Goal: Task Accomplishment & Management: Complete application form

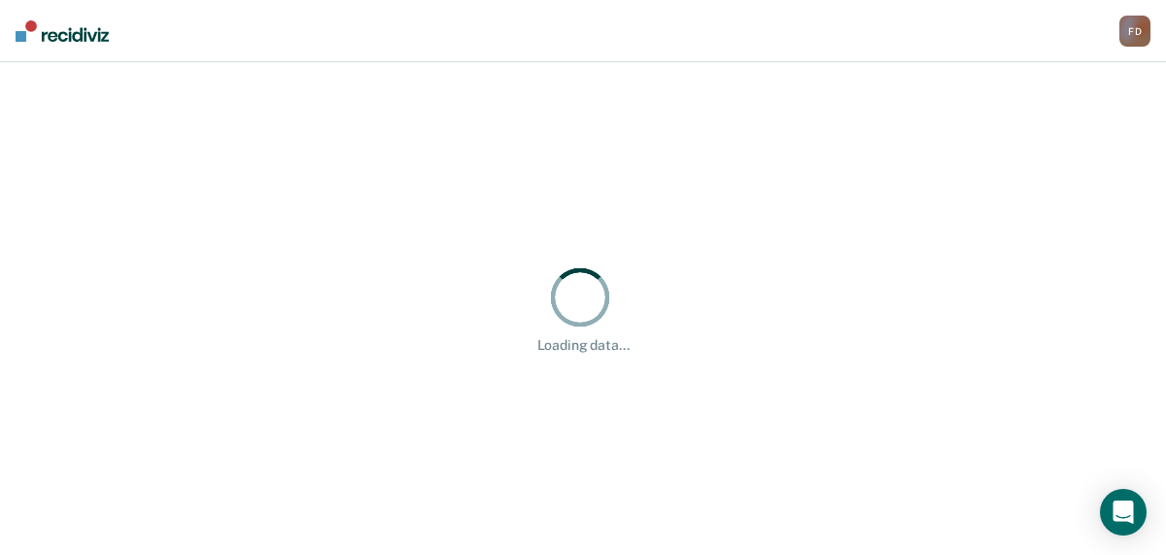
click at [598, 460] on div "Loading data..." at bounding box center [583, 308] width 1166 height 492
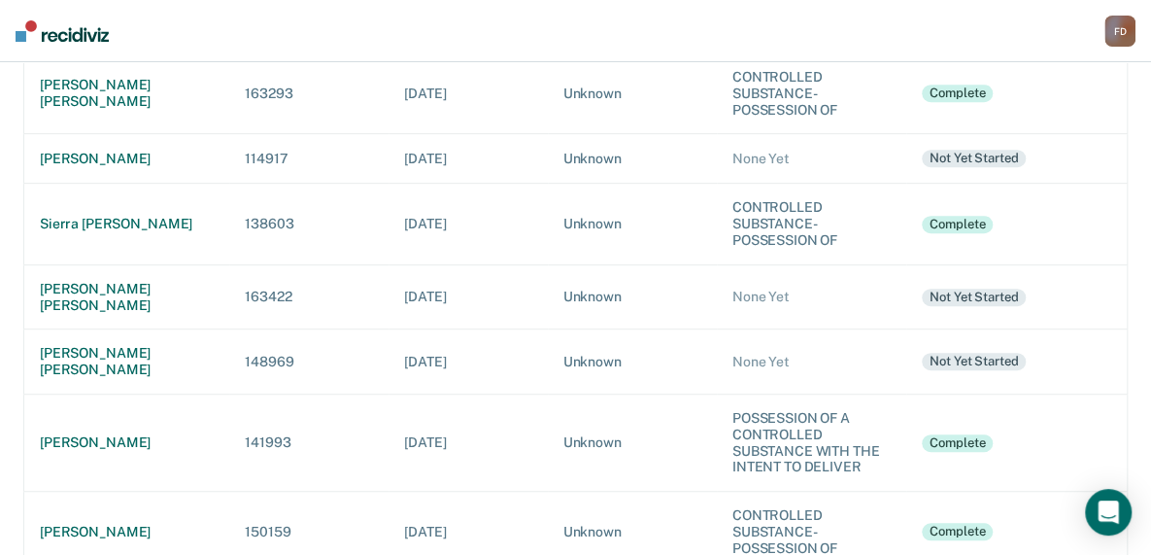
scroll to position [389, 0]
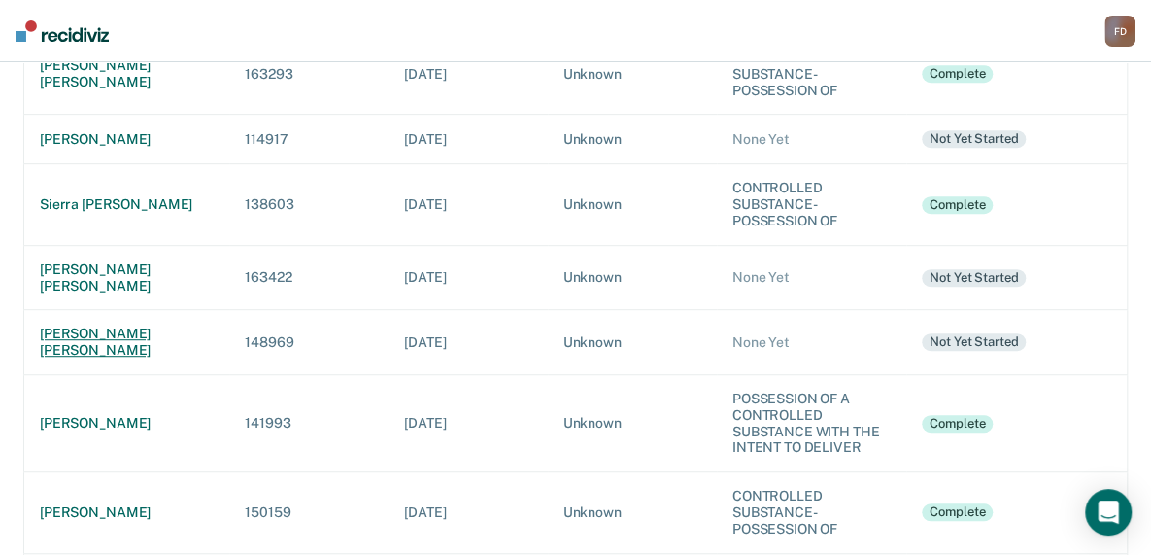
click at [96, 325] on div "[PERSON_NAME] [PERSON_NAME]" at bounding box center [127, 341] width 174 height 33
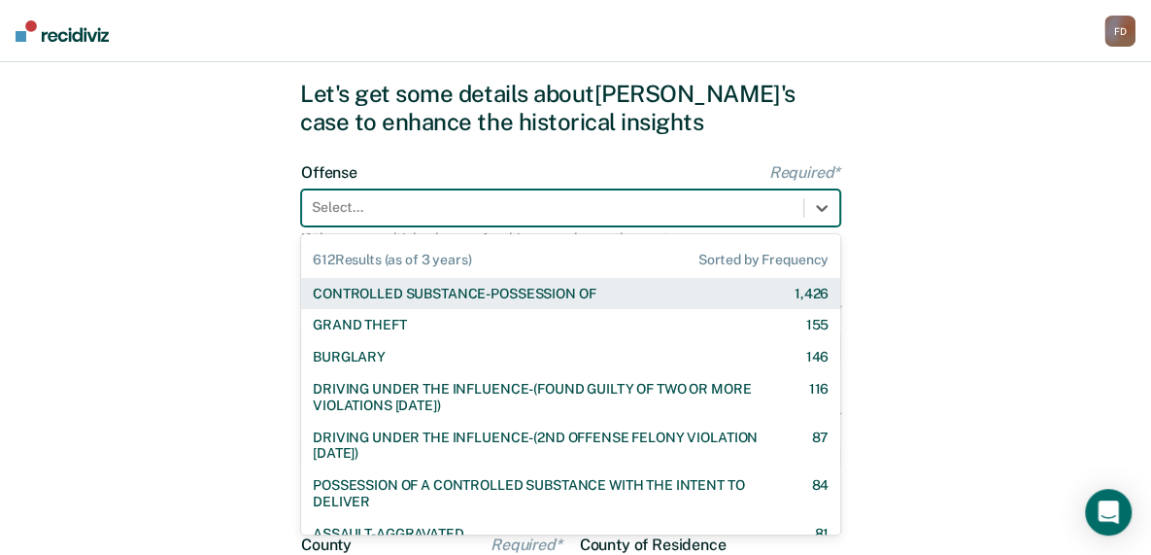
click at [390, 226] on div "612 results available. Use Up and Down to choose options, press Enter to select…" at bounding box center [570, 207] width 539 height 37
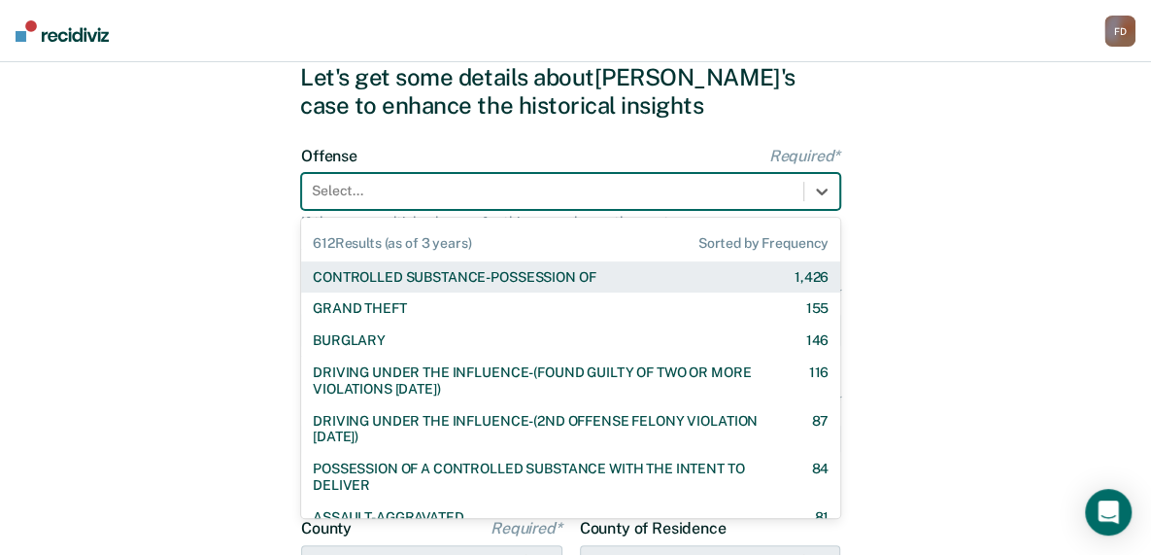
scroll to position [70, 0]
click at [407, 279] on div "CONTROLLED SUBSTANCE-POSSESSION OF" at bounding box center [454, 276] width 283 height 17
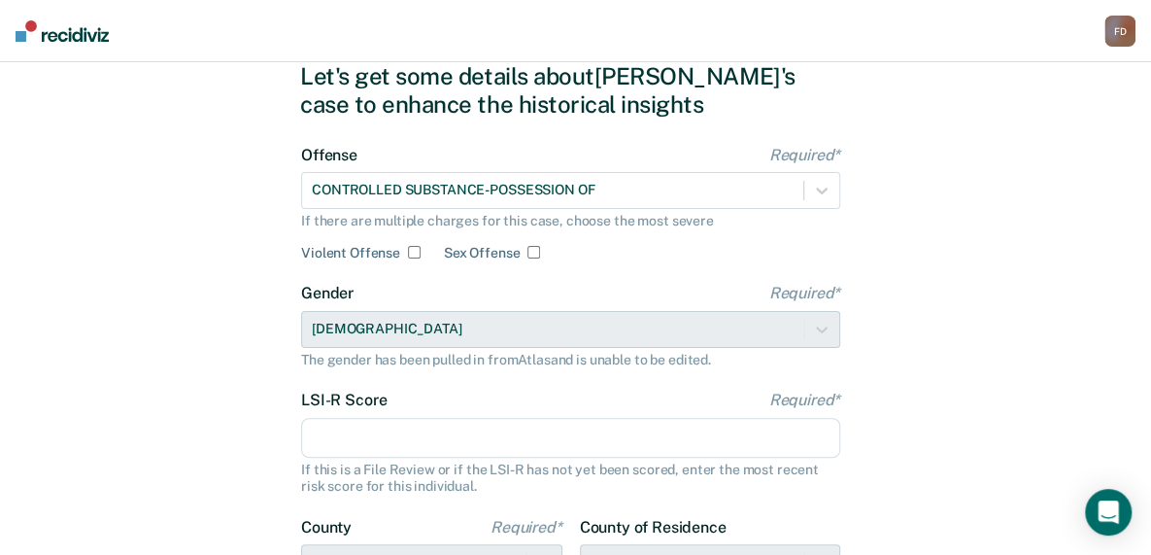
click at [360, 439] on input "LSI-R Score Required*" at bounding box center [570, 438] width 539 height 41
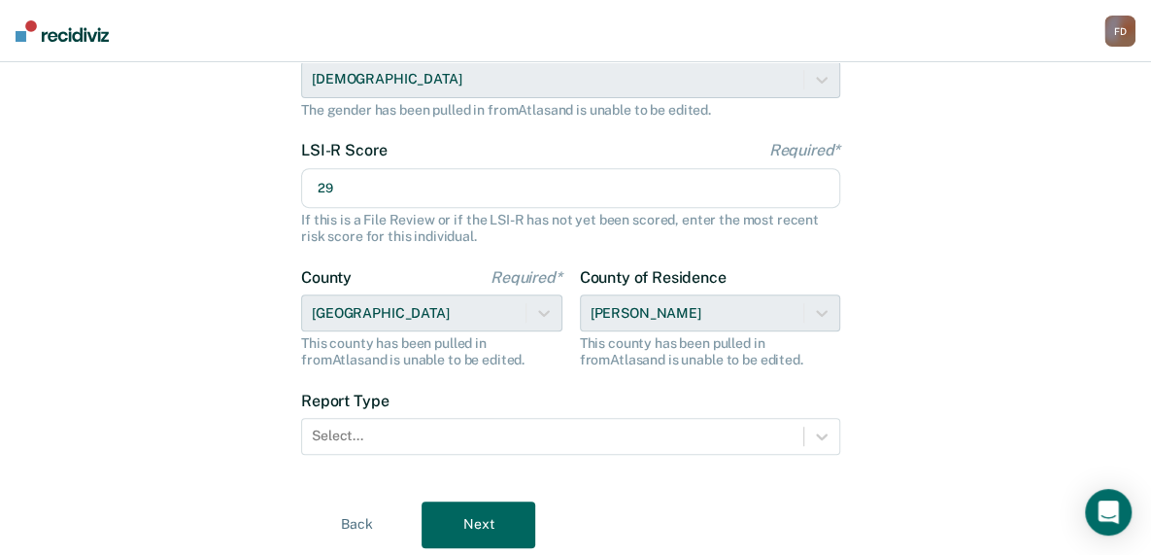
scroll to position [322, 0]
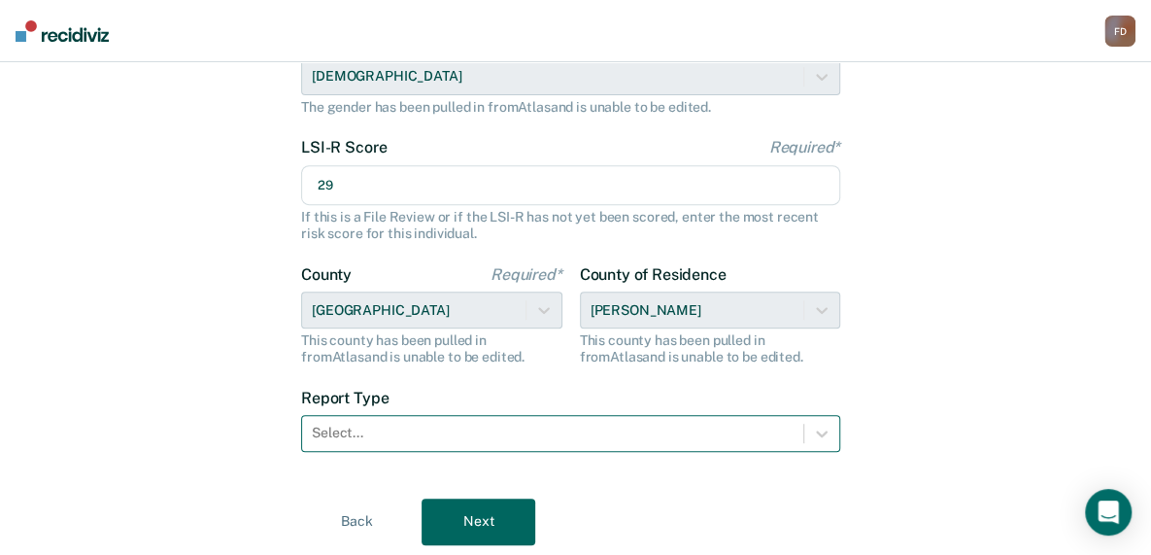
type input "29"
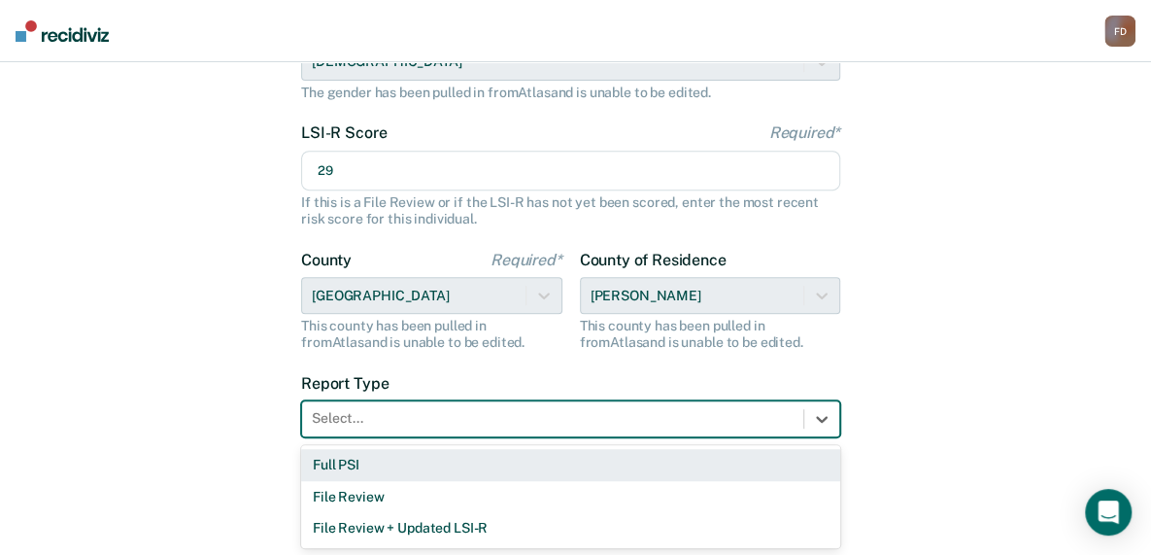
click at [493, 424] on div at bounding box center [553, 418] width 482 height 20
click at [444, 459] on div "Full PSI" at bounding box center [570, 465] width 539 height 32
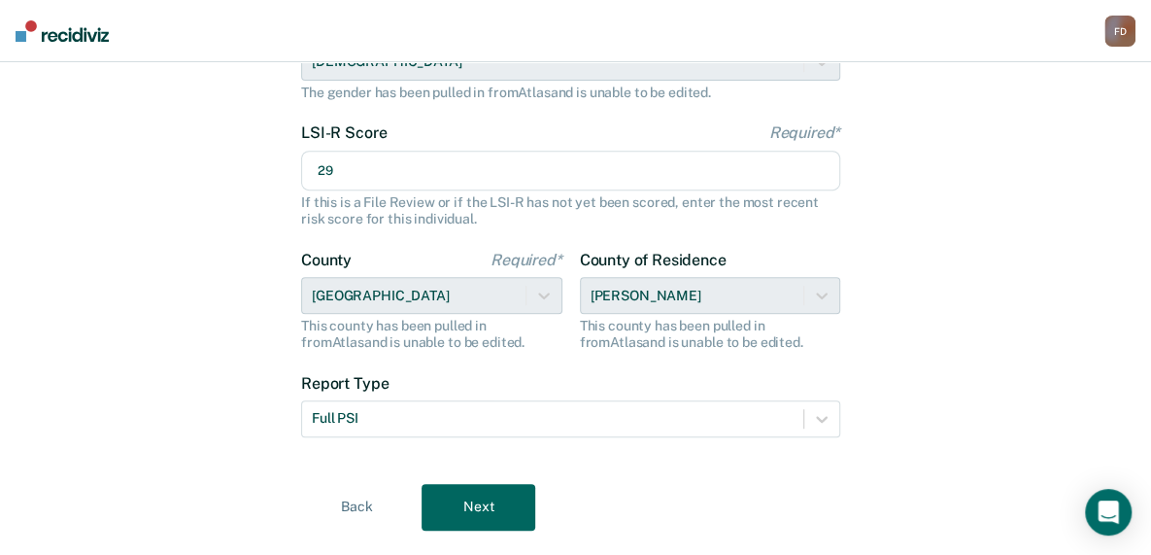
click at [462, 499] on button "Next" at bounding box center [479, 507] width 114 height 47
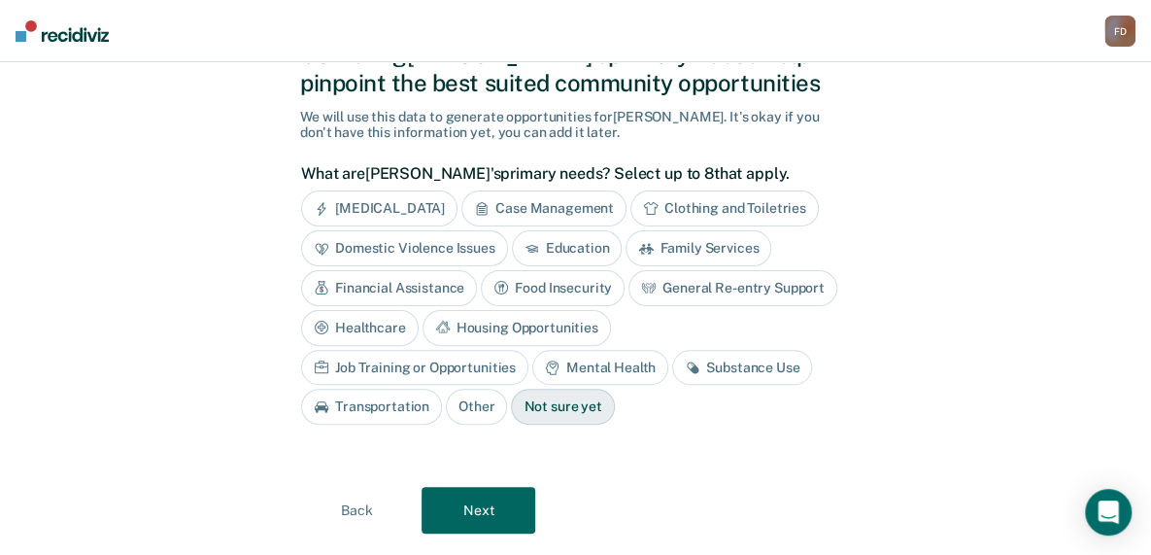
click at [532, 362] on div "Mental Health" at bounding box center [600, 368] width 136 height 36
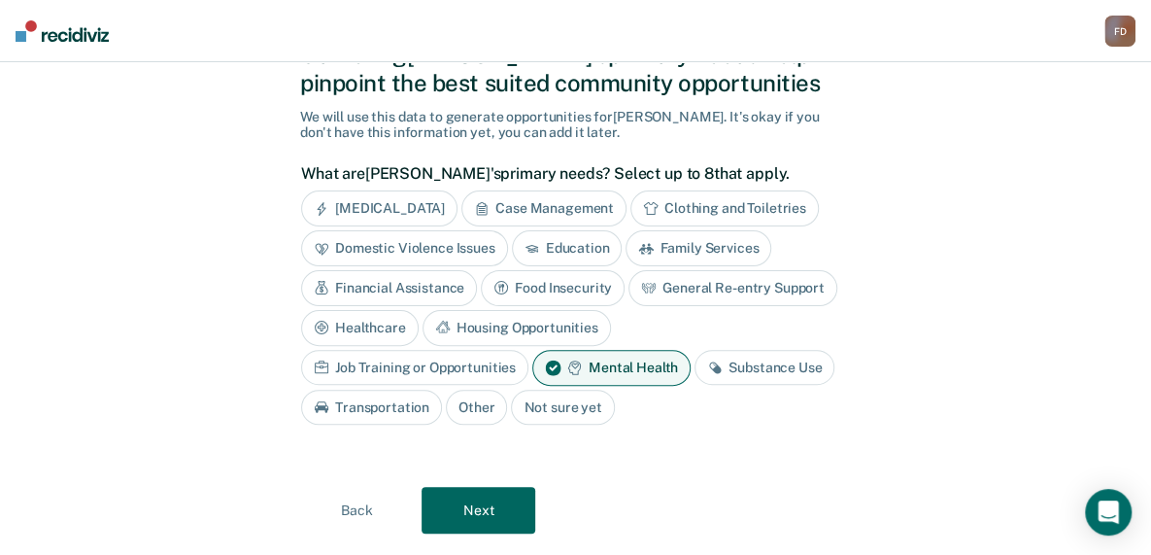
click at [694, 356] on div "Substance Use" at bounding box center [764, 368] width 140 height 36
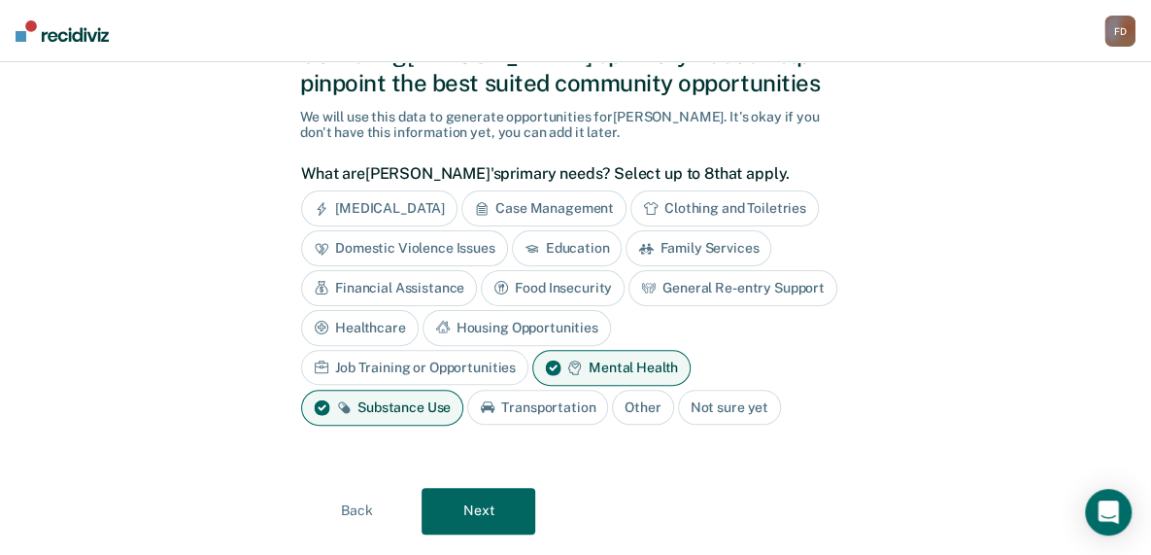
click at [532, 314] on div "Housing Opportunities" at bounding box center [517, 328] width 188 height 36
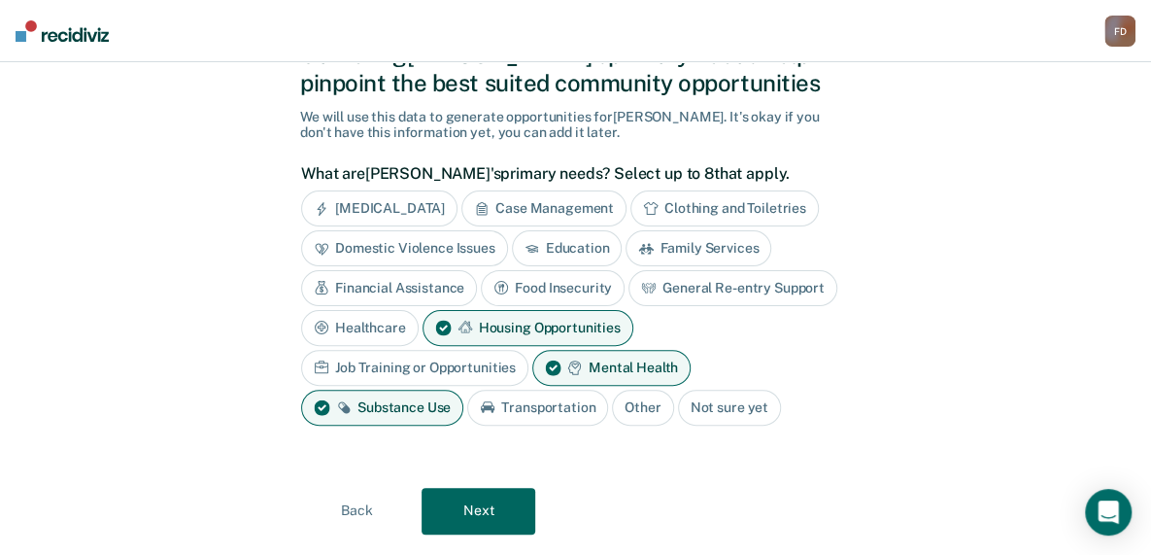
click at [418, 362] on div "Job Training or Opportunities" at bounding box center [414, 368] width 227 height 36
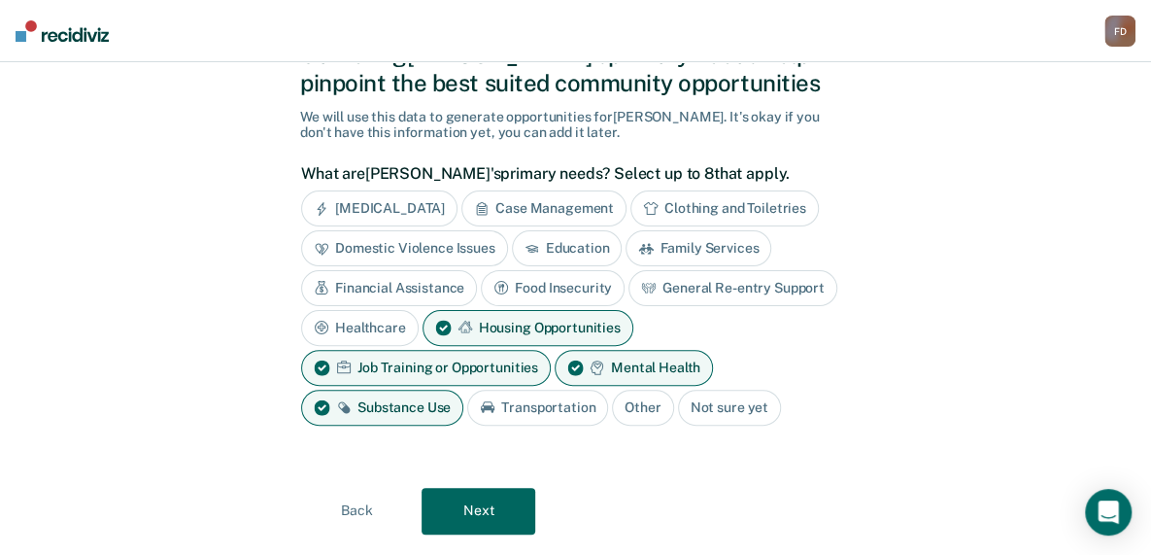
click at [406, 283] on div "Financial Assistance" at bounding box center [389, 288] width 176 height 36
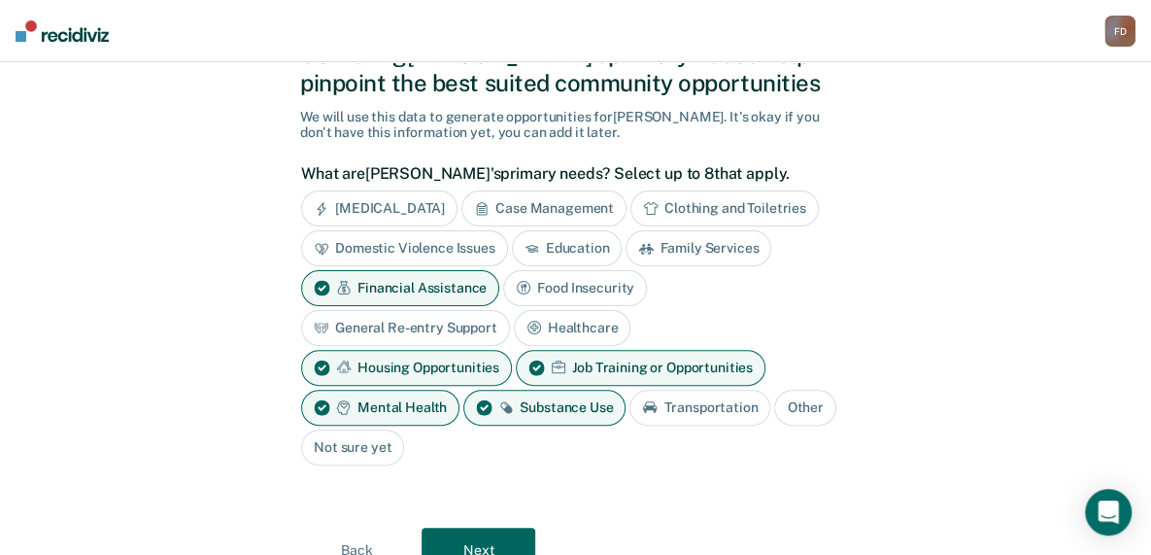
click at [511, 527] on button "Next" at bounding box center [479, 550] width 114 height 47
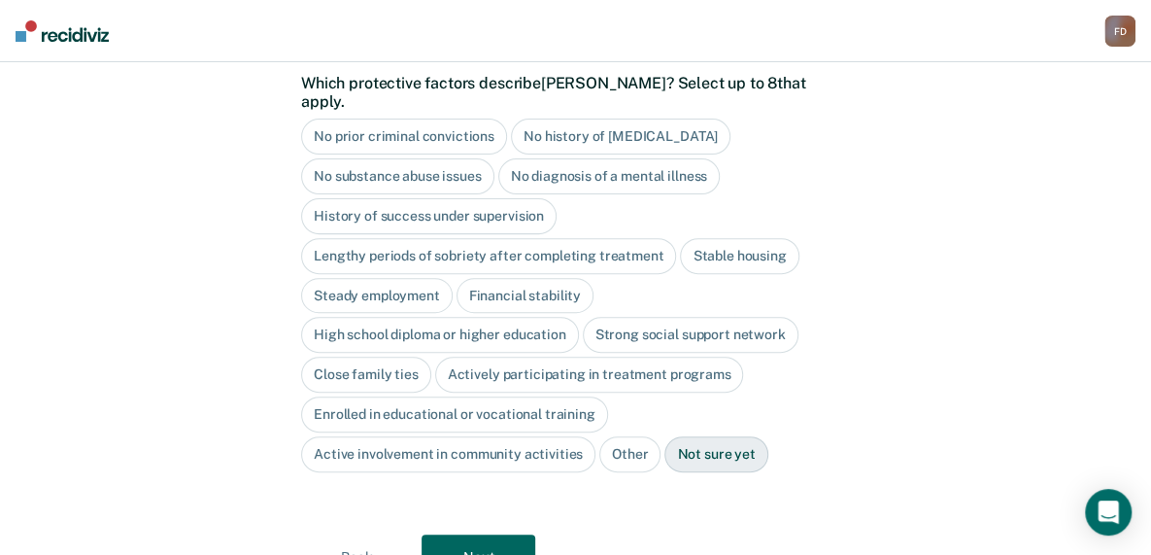
scroll to position [195, 0]
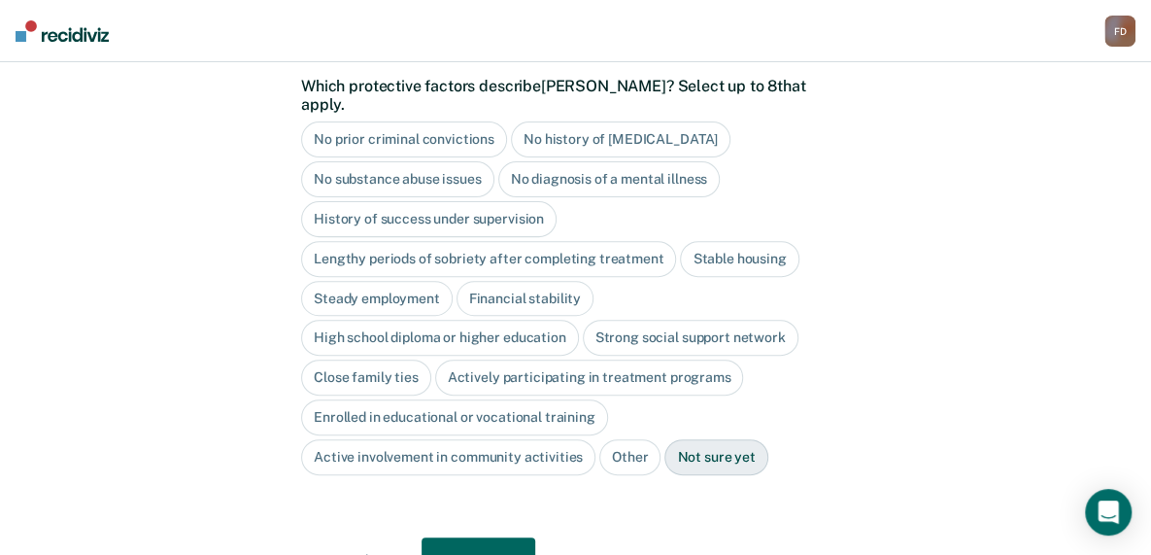
click at [433, 320] on div "High school diploma or higher education" at bounding box center [440, 338] width 278 height 36
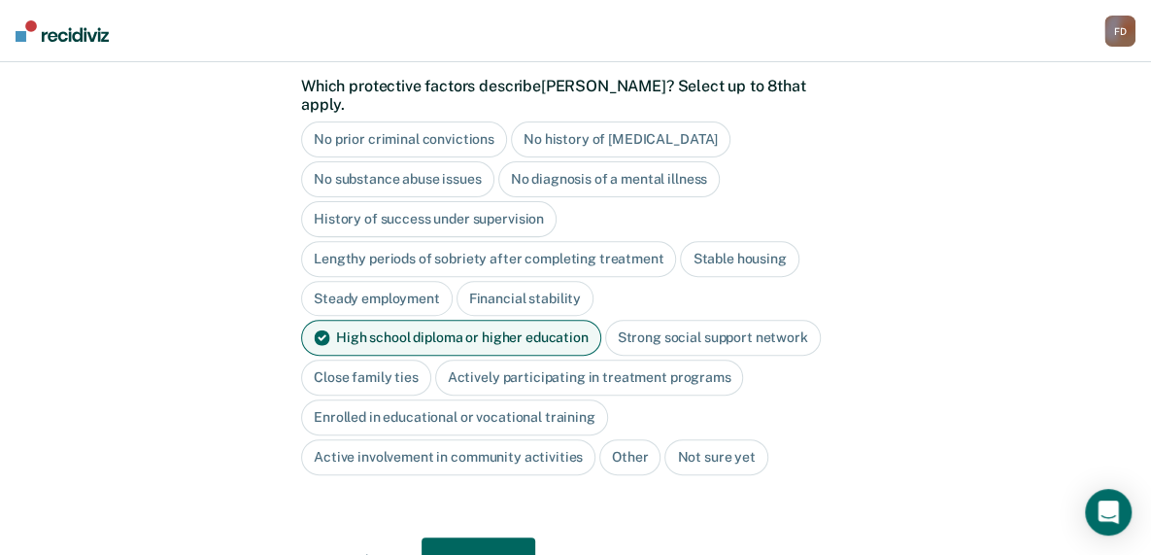
click at [491, 539] on button "Next" at bounding box center [479, 560] width 114 height 47
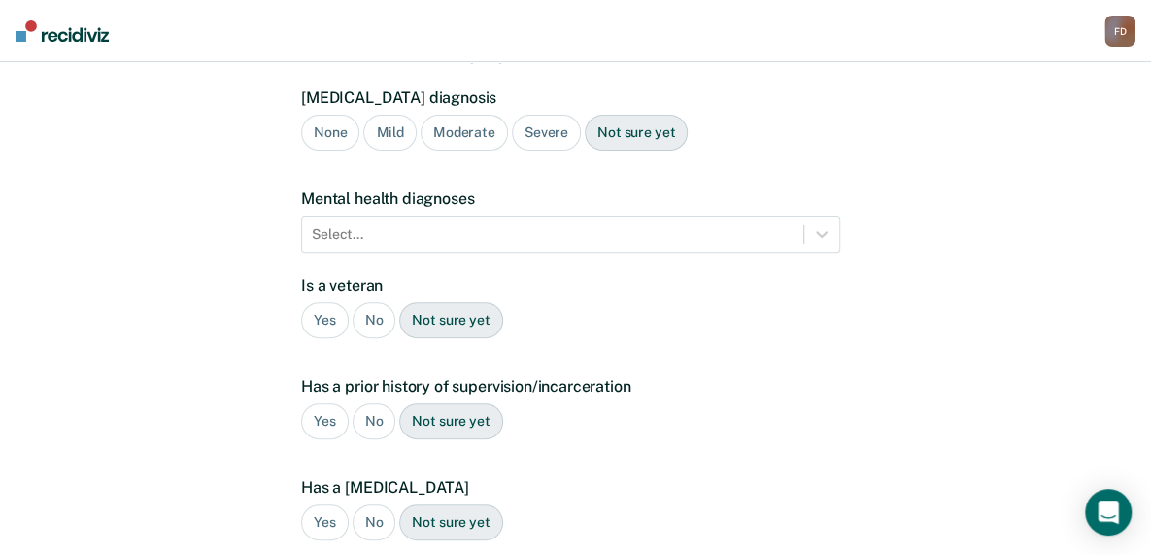
scroll to position [456, 0]
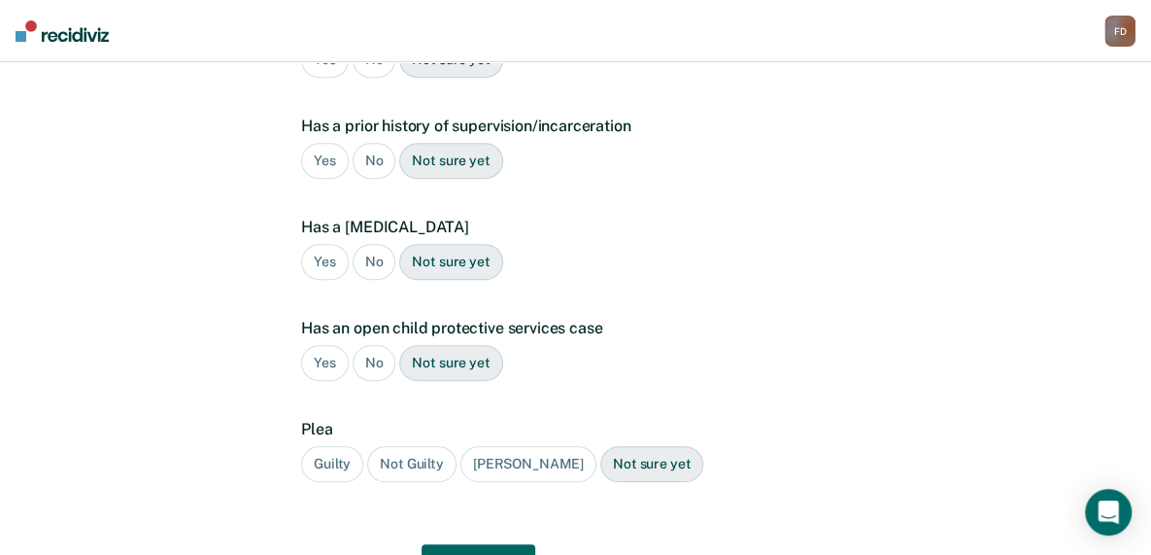
click at [332, 143] on div "Yes" at bounding box center [325, 161] width 48 height 36
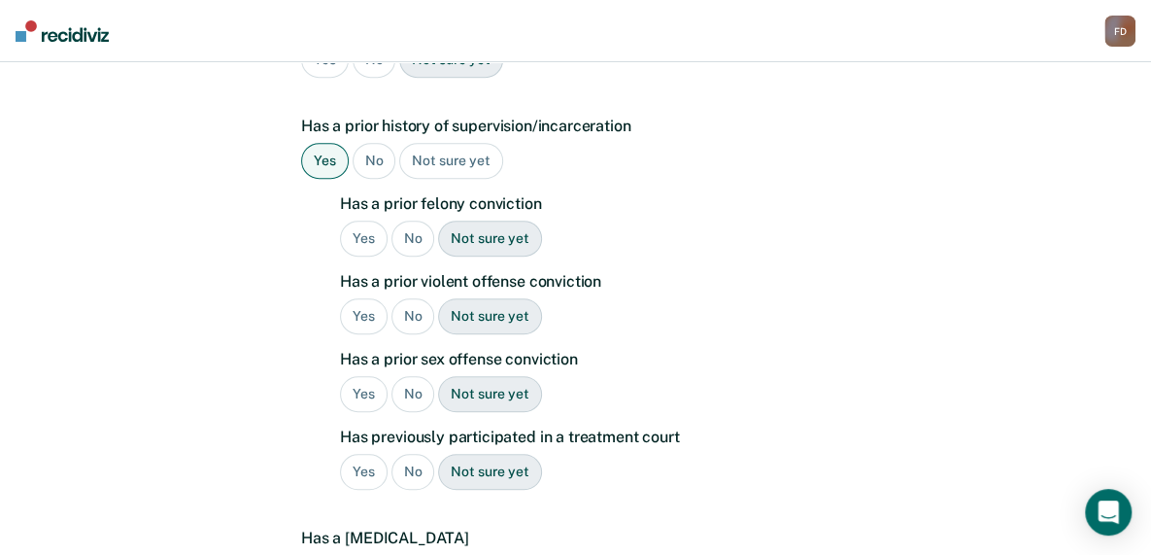
click at [365, 220] on div "Yes" at bounding box center [364, 238] width 48 height 36
click at [365, 298] on div "Yes" at bounding box center [364, 316] width 48 height 36
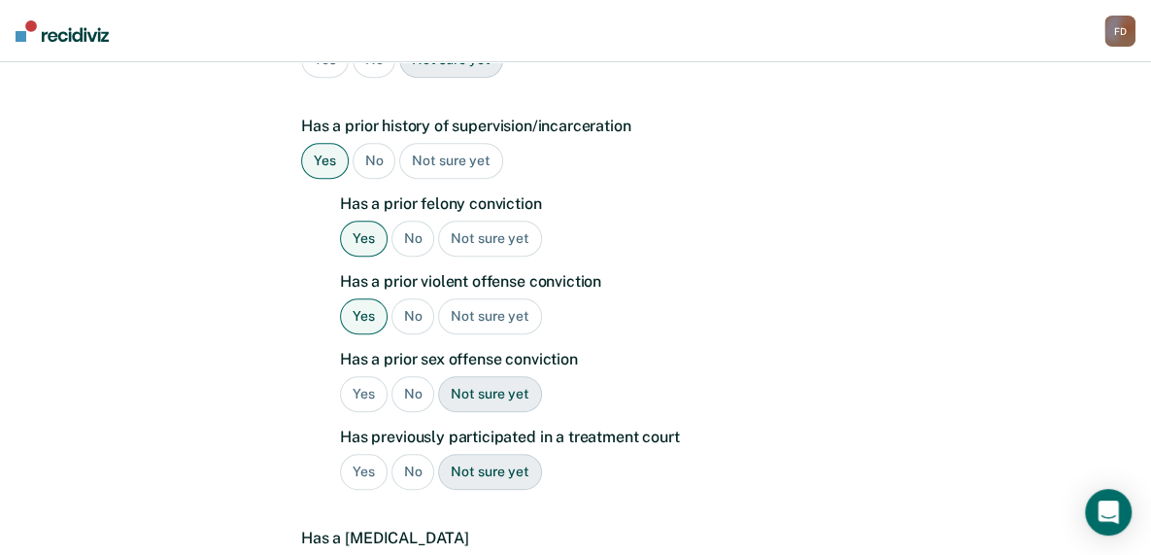
click at [413, 376] on div "No" at bounding box center [413, 394] width 44 height 36
click at [414, 454] on div "No" at bounding box center [413, 472] width 44 height 36
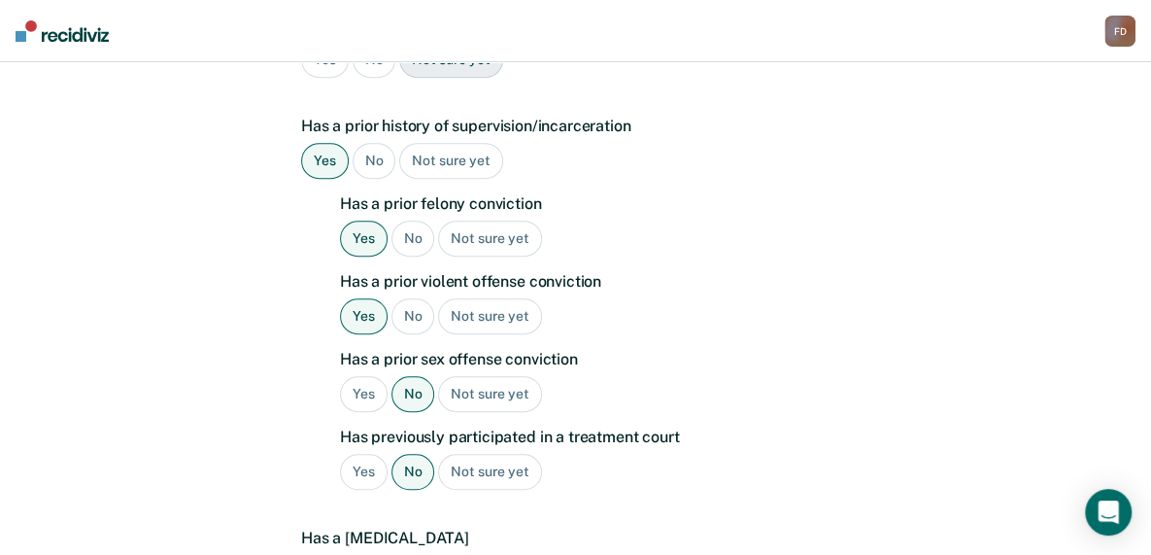
click at [356, 298] on div "Yes" at bounding box center [364, 316] width 48 height 36
click at [403, 298] on div "No" at bounding box center [413, 316] width 44 height 36
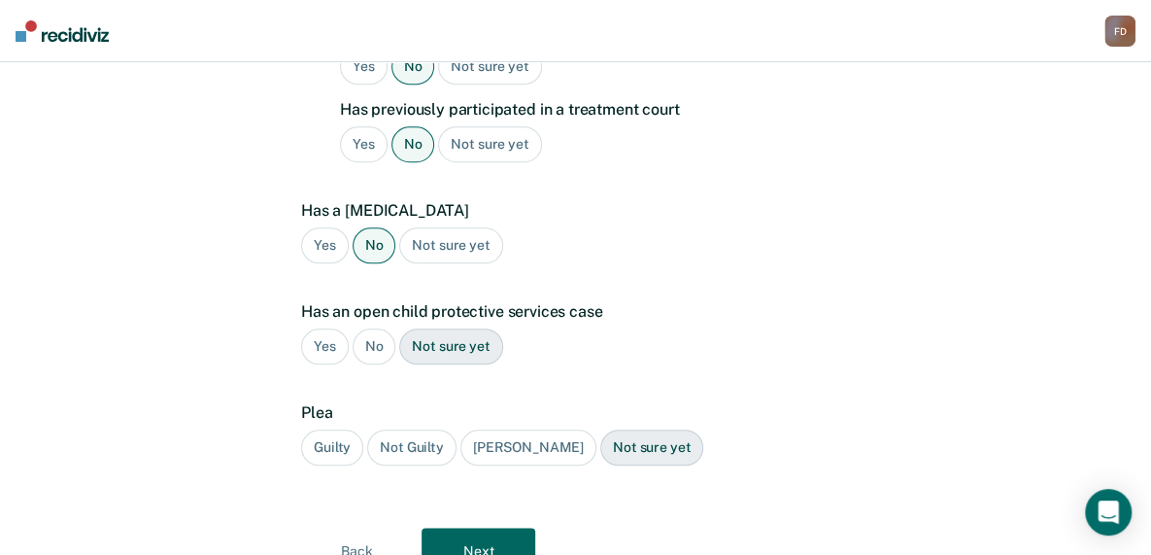
scroll to position [796, 0]
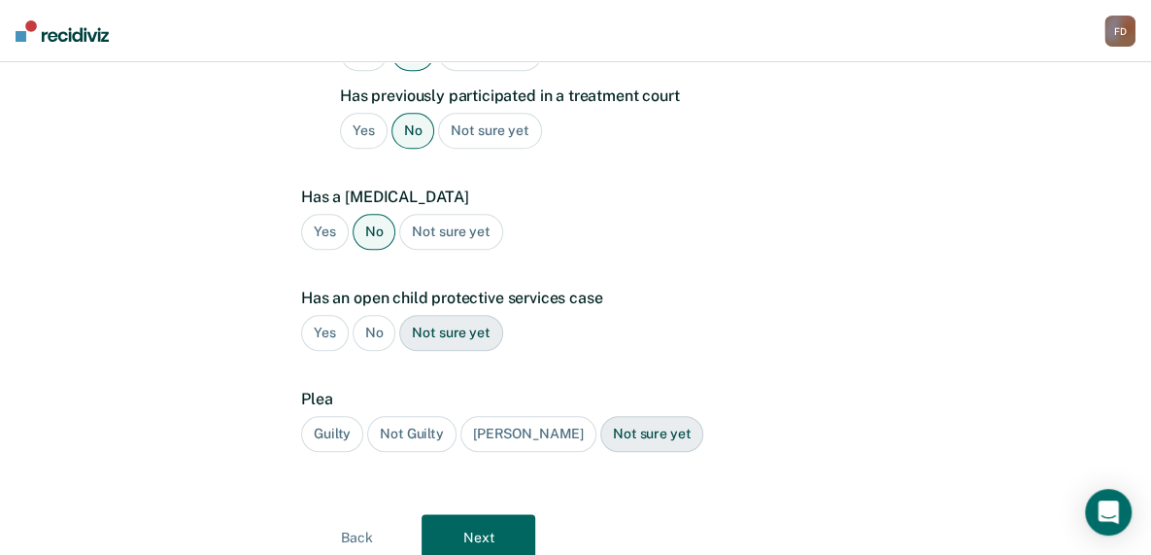
click at [364, 315] on div "No" at bounding box center [375, 333] width 44 height 36
click at [343, 416] on div "Guilty" at bounding box center [332, 434] width 62 height 36
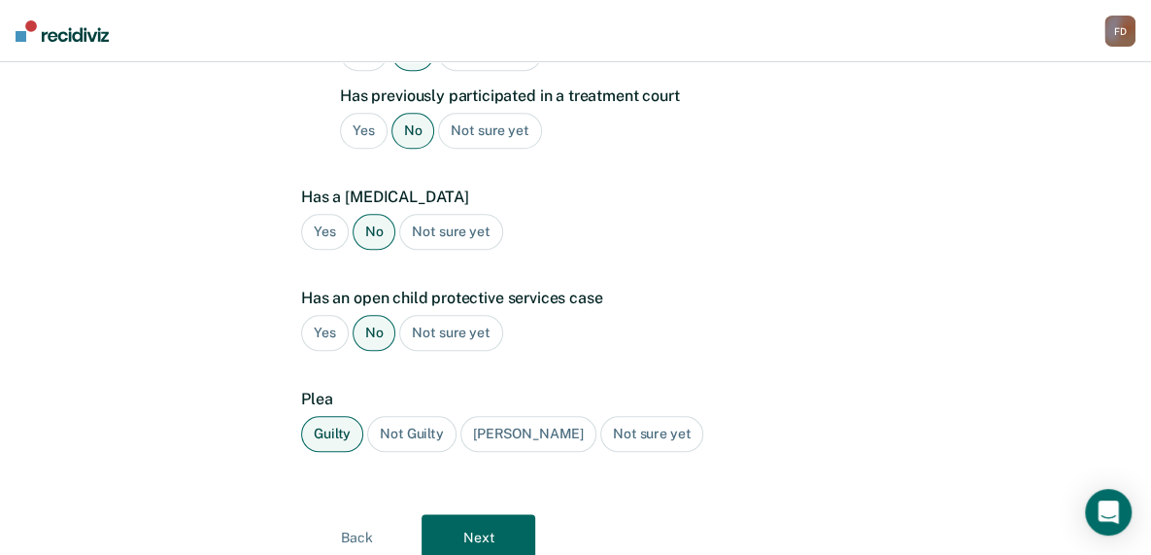
click at [501, 514] on button "Next" at bounding box center [479, 537] width 114 height 47
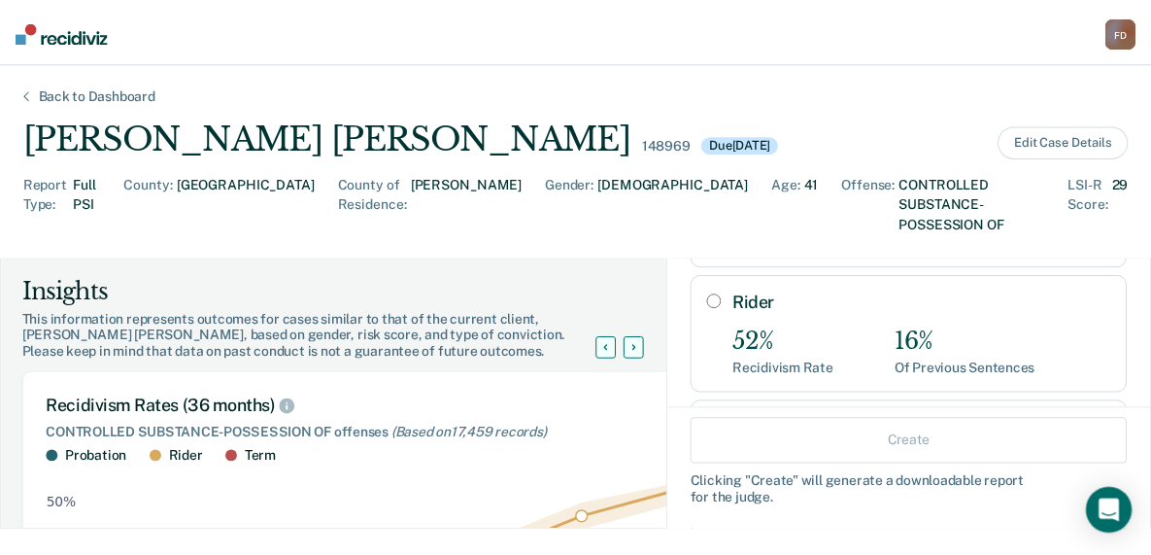
scroll to position [214, 0]
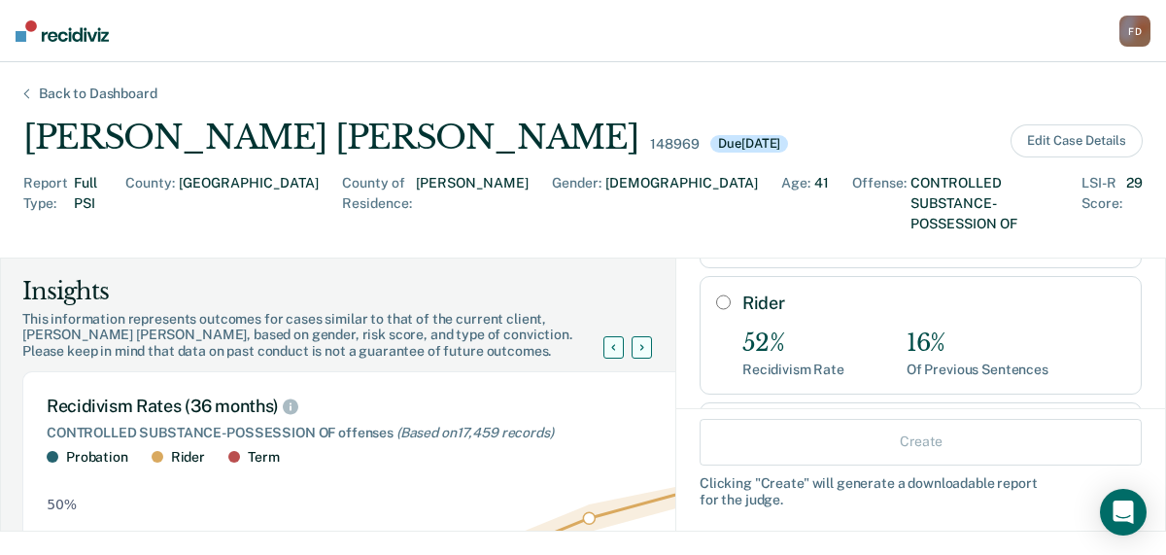
click at [716, 294] on input "Rider" at bounding box center [723, 302] width 15 height 16
radio input "true"
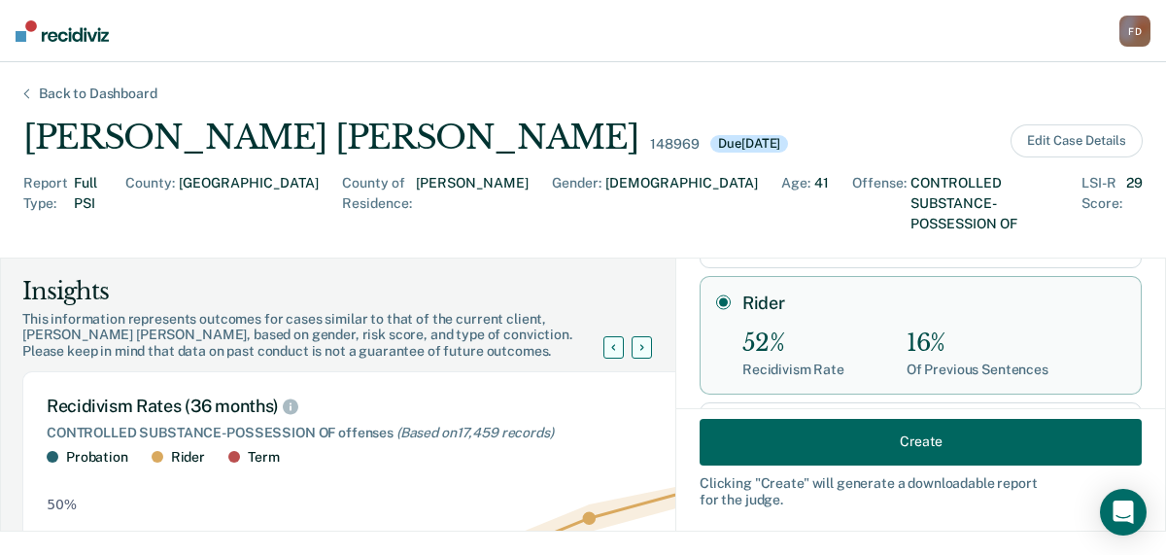
click at [887, 440] on button "Create" at bounding box center [920, 441] width 442 height 47
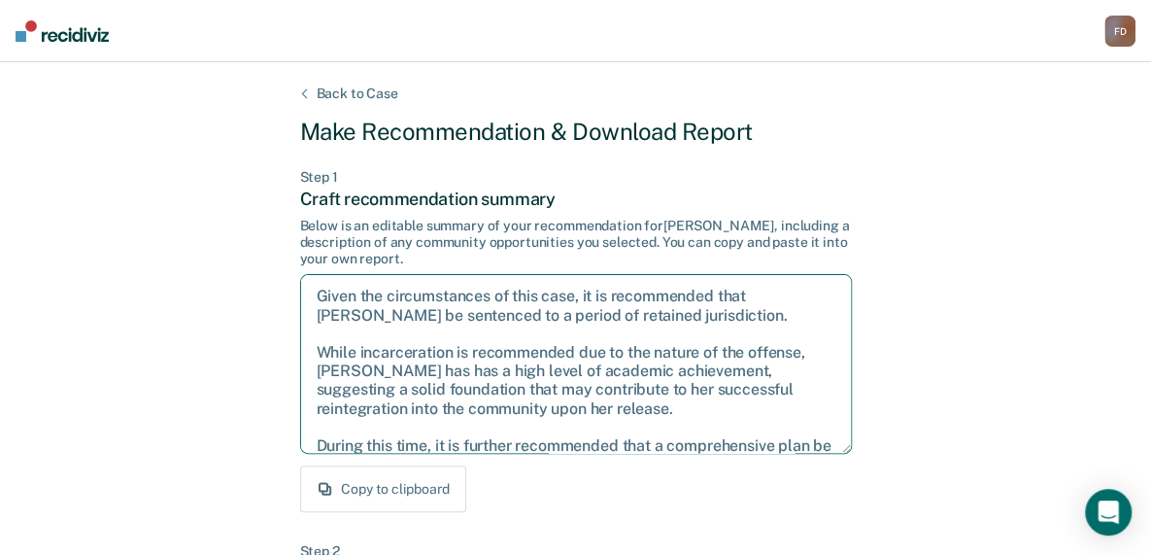
scroll to position [68, 0]
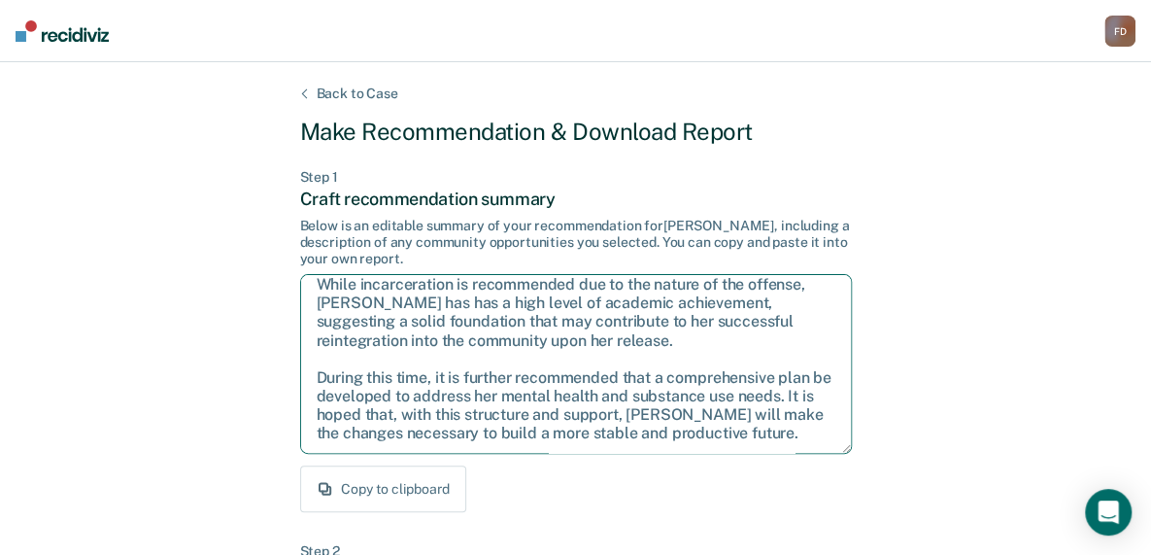
drag, startPoint x: 316, startPoint y: 298, endPoint x: 826, endPoint y: 469, distance: 537.8
click at [826, 469] on div "Step 1 Craft recommendation summary Below is an editable summary of your recomm…" at bounding box center [576, 341] width 552 height 344
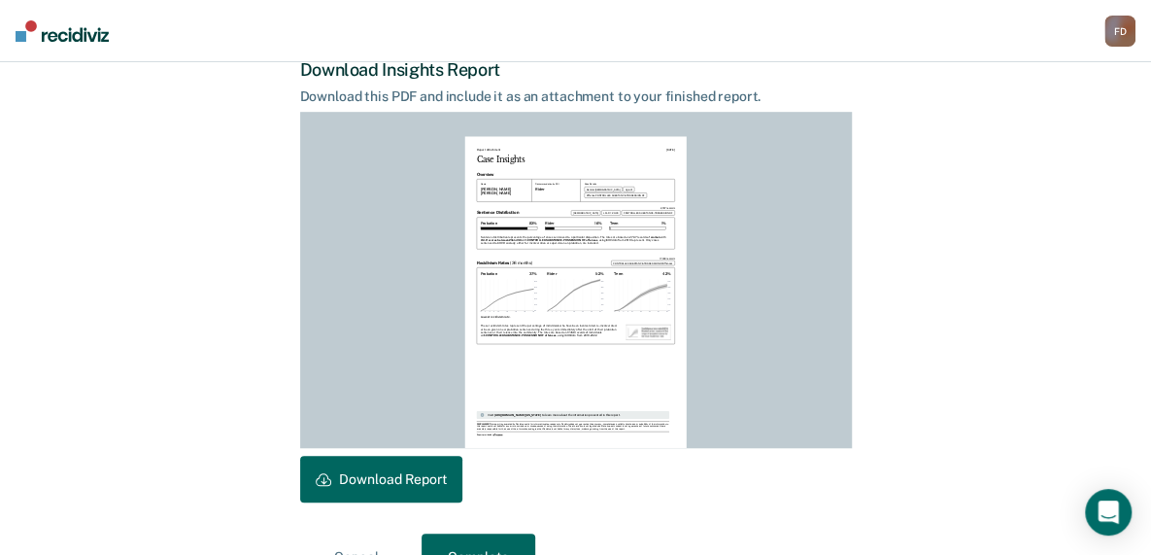
scroll to position [552, 0]
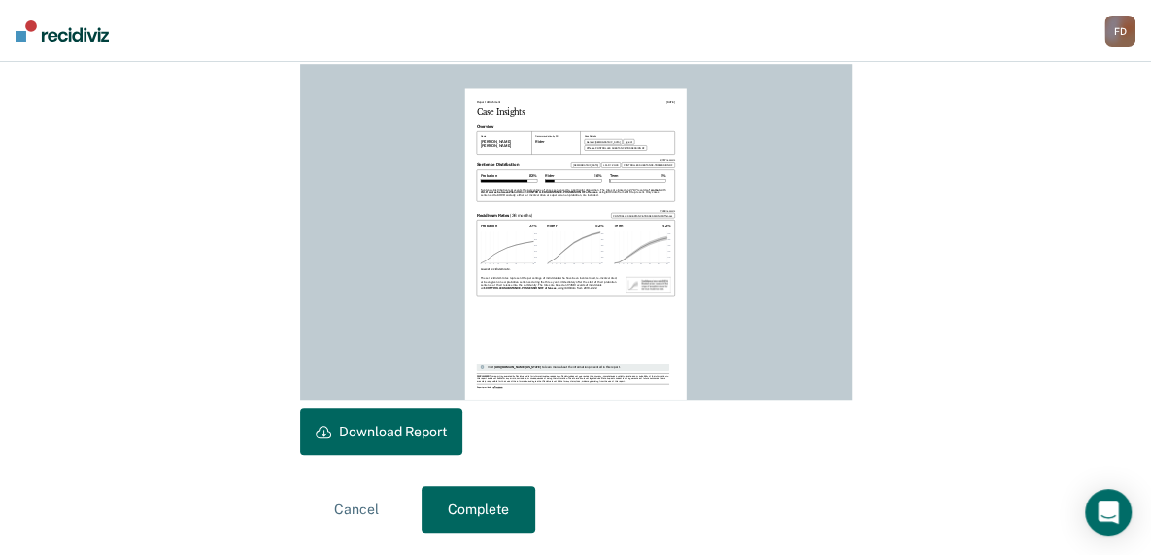
click at [409, 422] on button "Download Report" at bounding box center [381, 431] width 162 height 47
click at [491, 506] on button "Complete" at bounding box center [479, 509] width 114 height 47
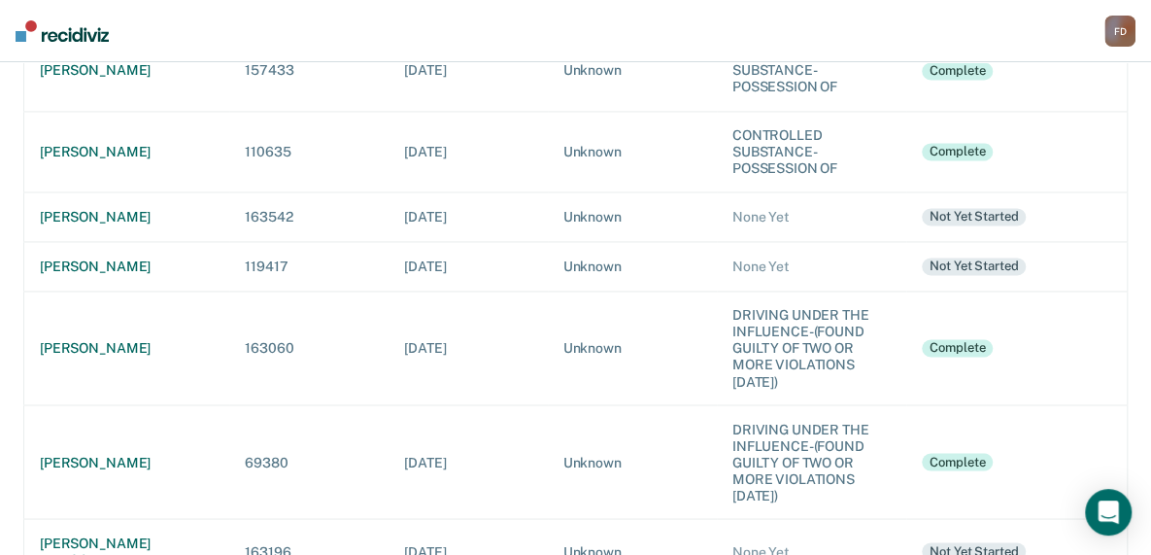
scroll to position [1358, 0]
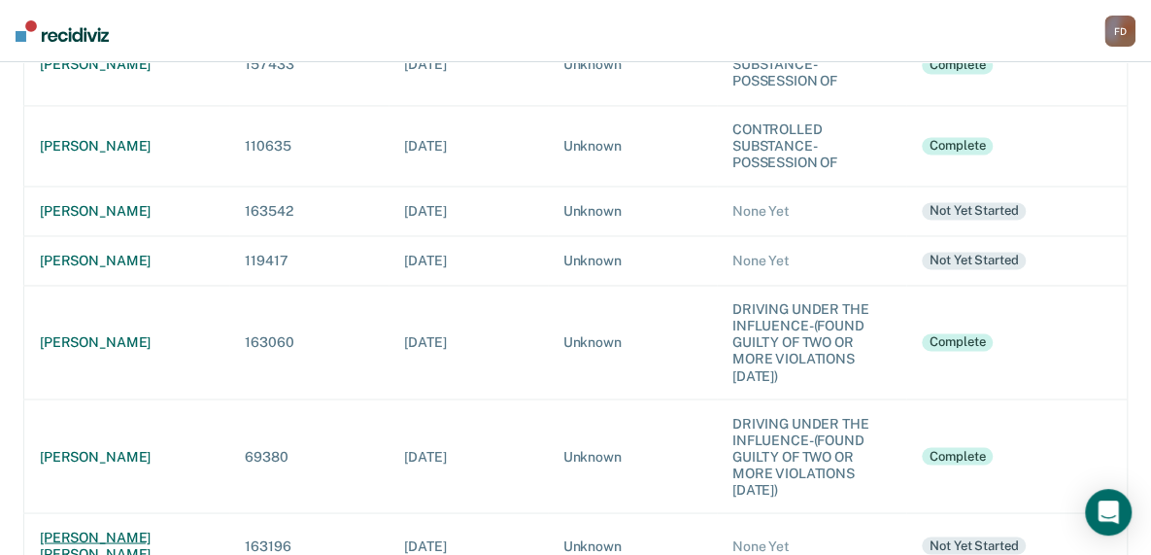
click at [120, 528] on div "[PERSON_NAME] [PERSON_NAME]" at bounding box center [127, 544] width 174 height 33
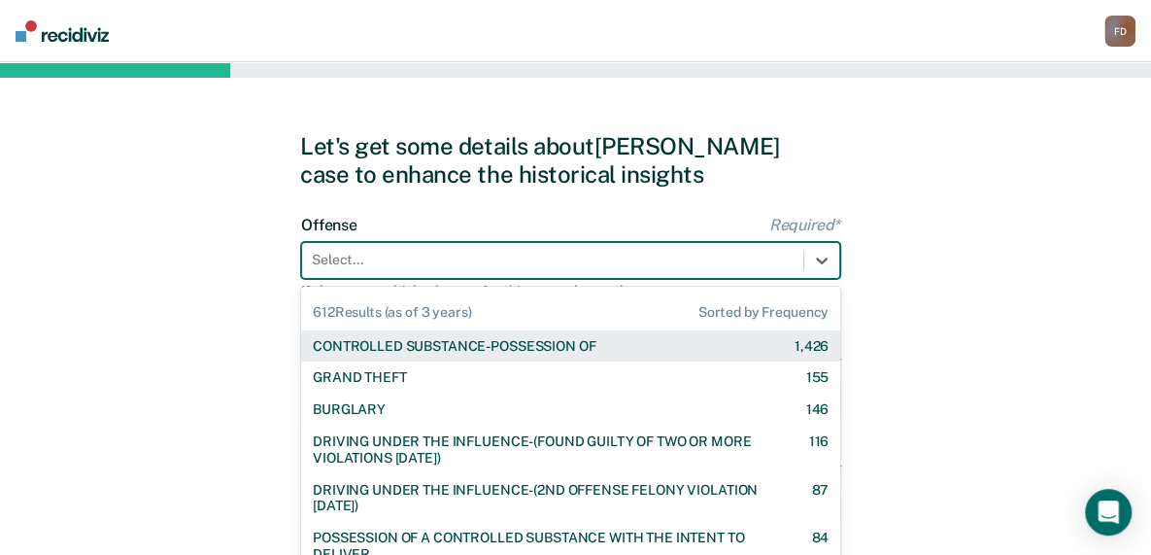
scroll to position [70, 0]
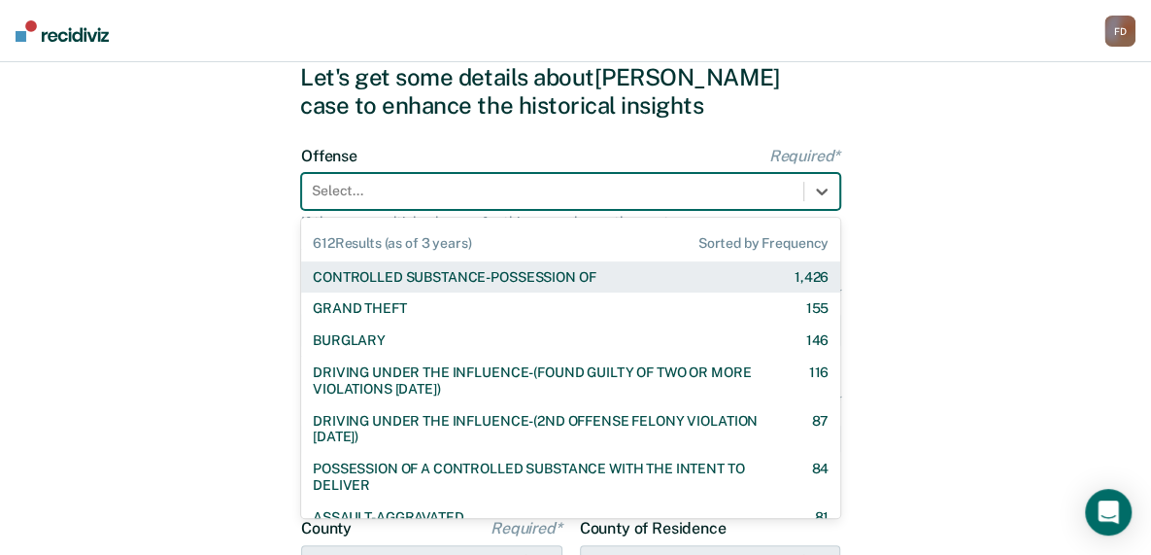
click at [406, 210] on div "612 results available. Use Up and Down to choose options, press Enter to select…" at bounding box center [570, 191] width 539 height 37
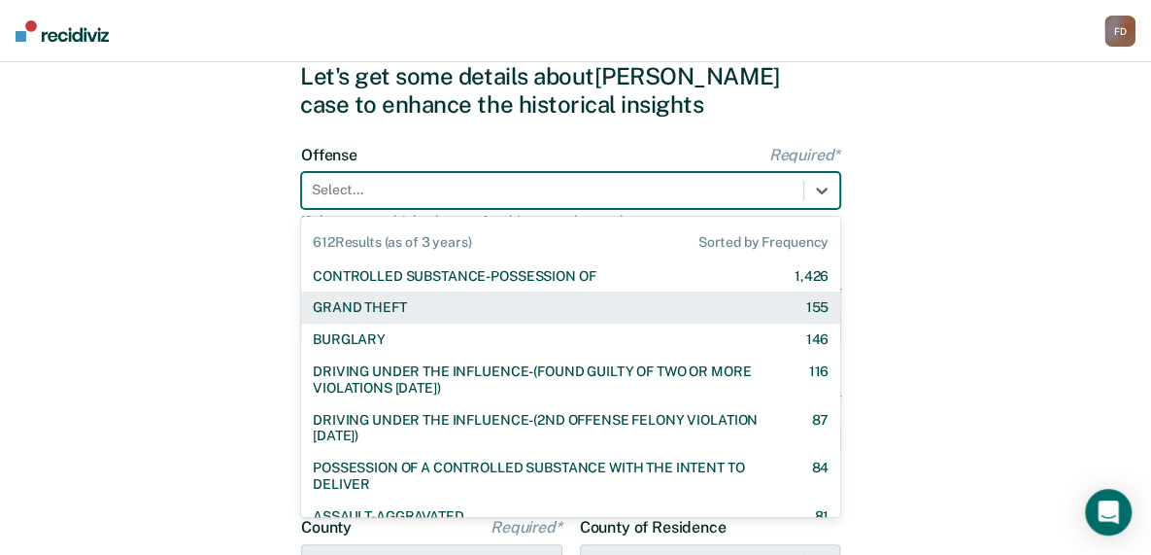
click at [401, 308] on div "GRAND THEFT" at bounding box center [359, 307] width 93 height 17
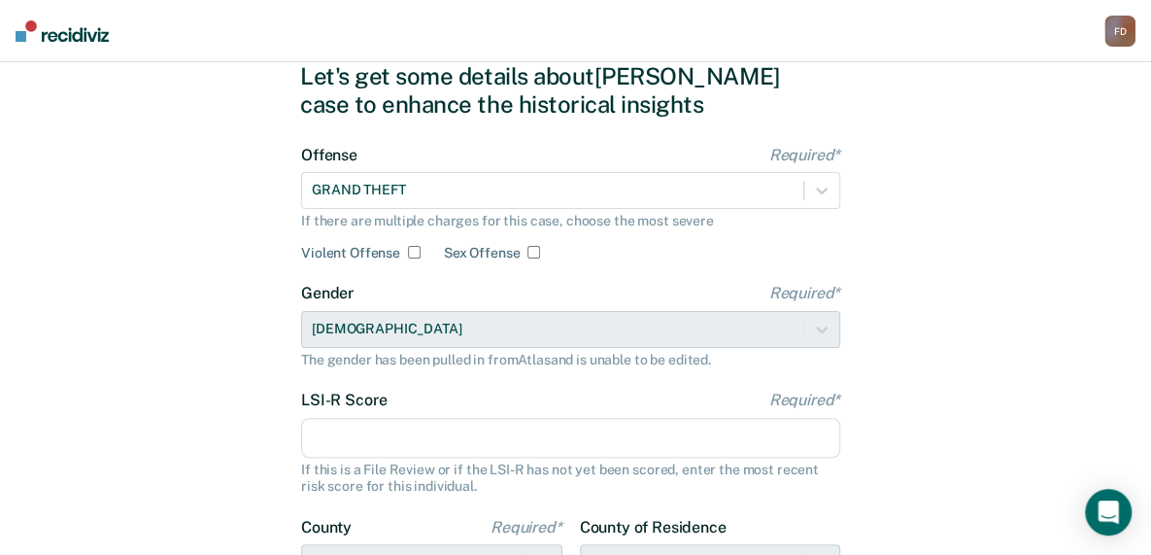
click at [400, 429] on input "LSI-R Score Required*" at bounding box center [570, 438] width 539 height 41
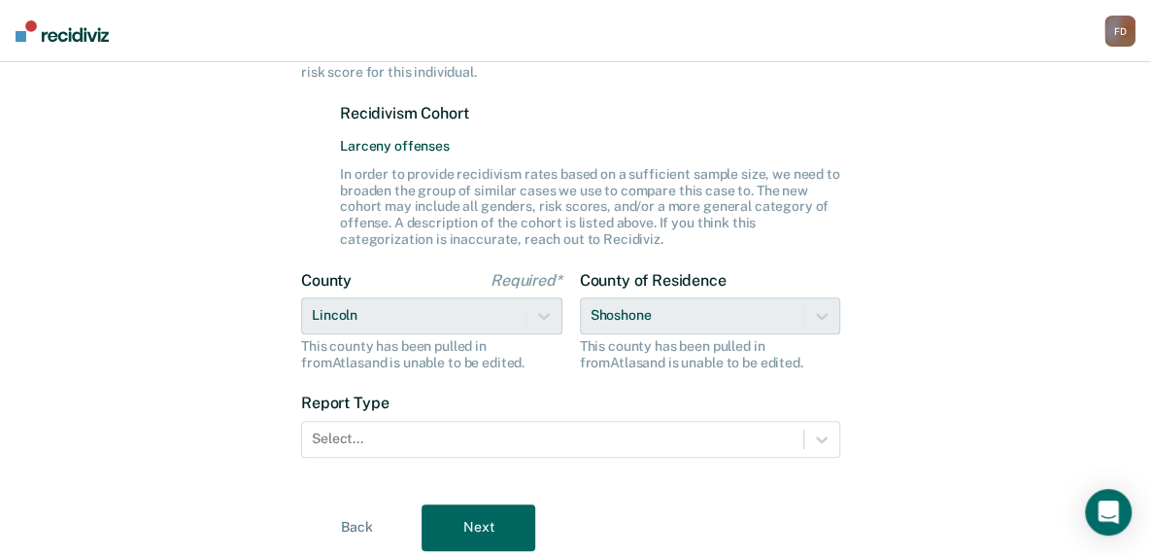
scroll to position [511, 0]
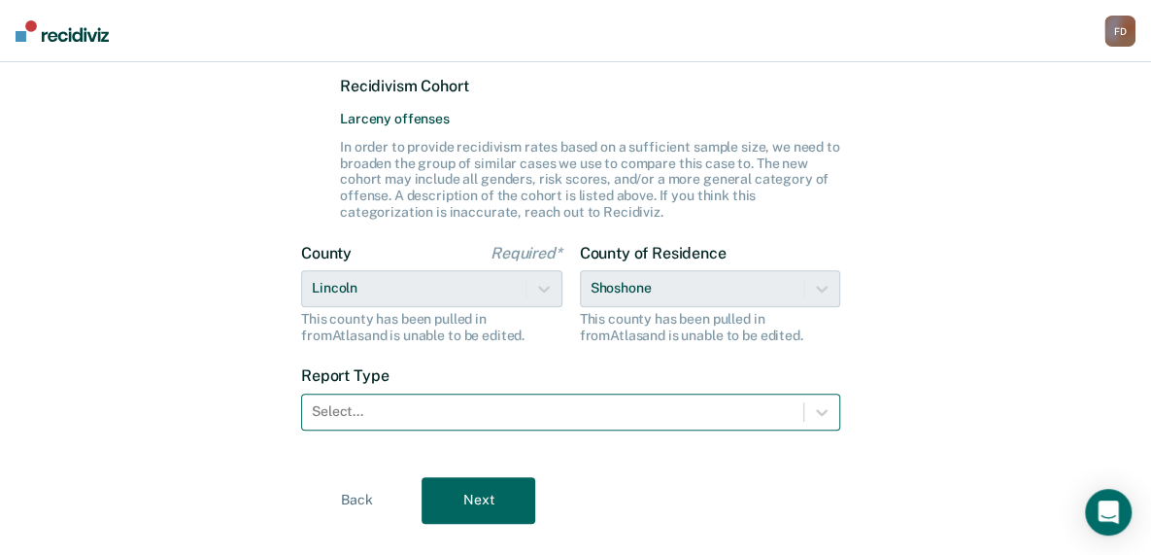
type input "6"
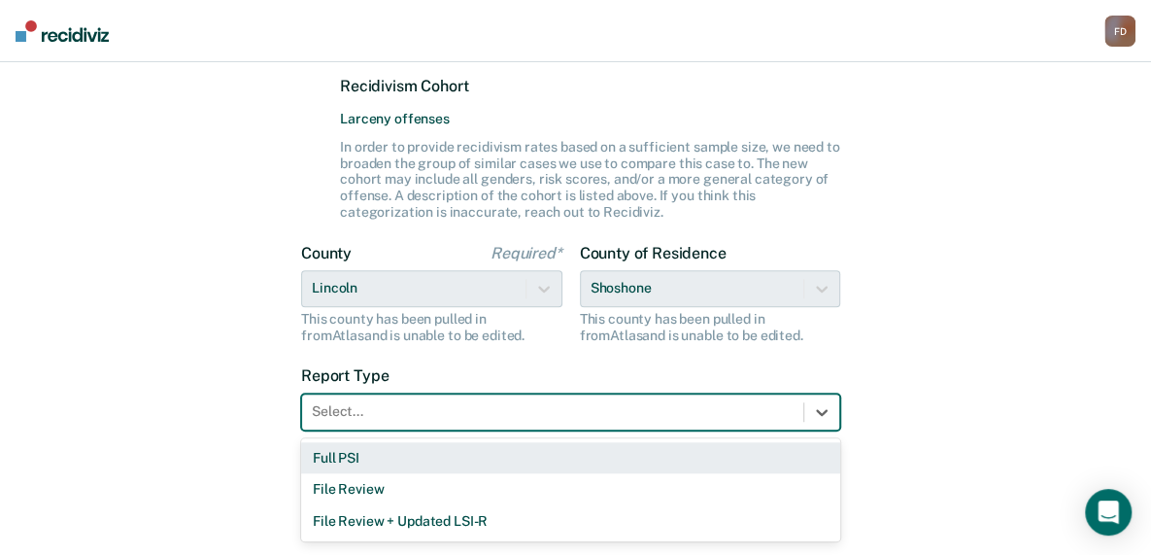
click at [602, 399] on div "Select..." at bounding box center [552, 411] width 501 height 28
click at [540, 455] on div "Full PSI" at bounding box center [570, 458] width 539 height 32
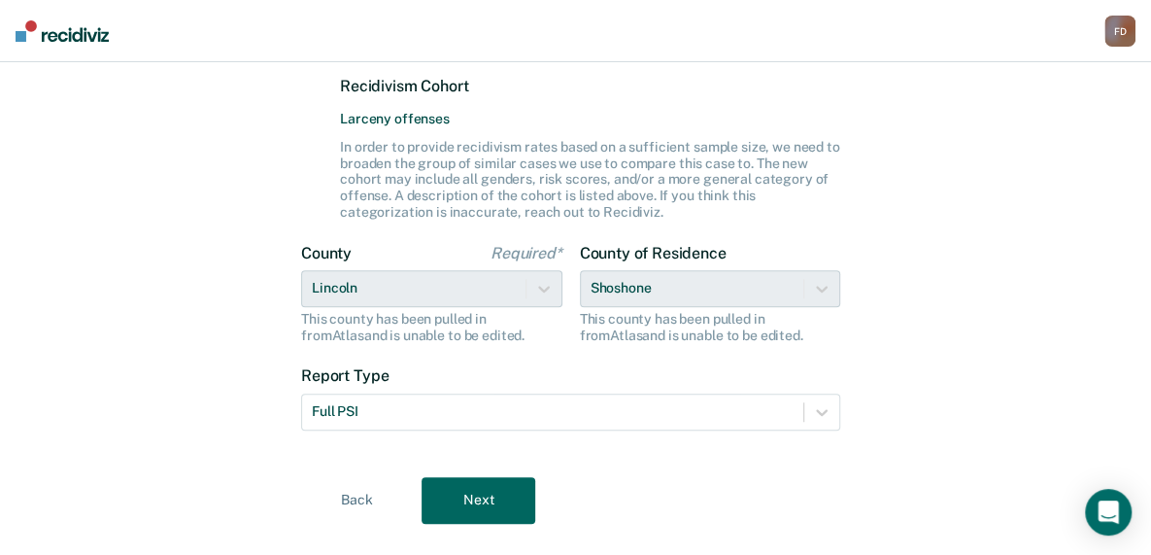
click at [490, 503] on button "Next" at bounding box center [479, 500] width 114 height 47
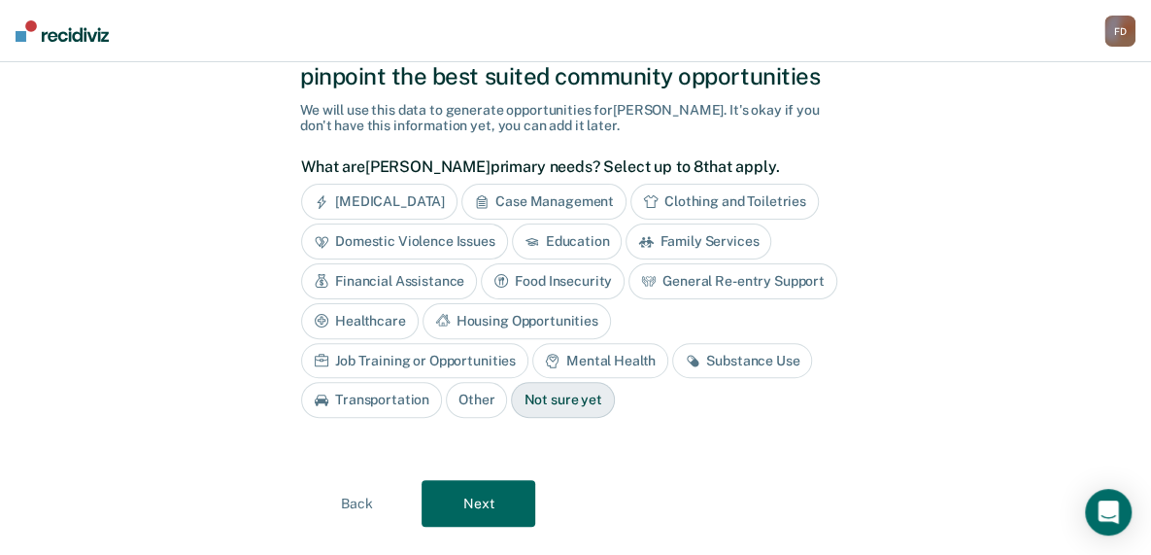
click at [532, 359] on div "Mental Health" at bounding box center [600, 361] width 136 height 36
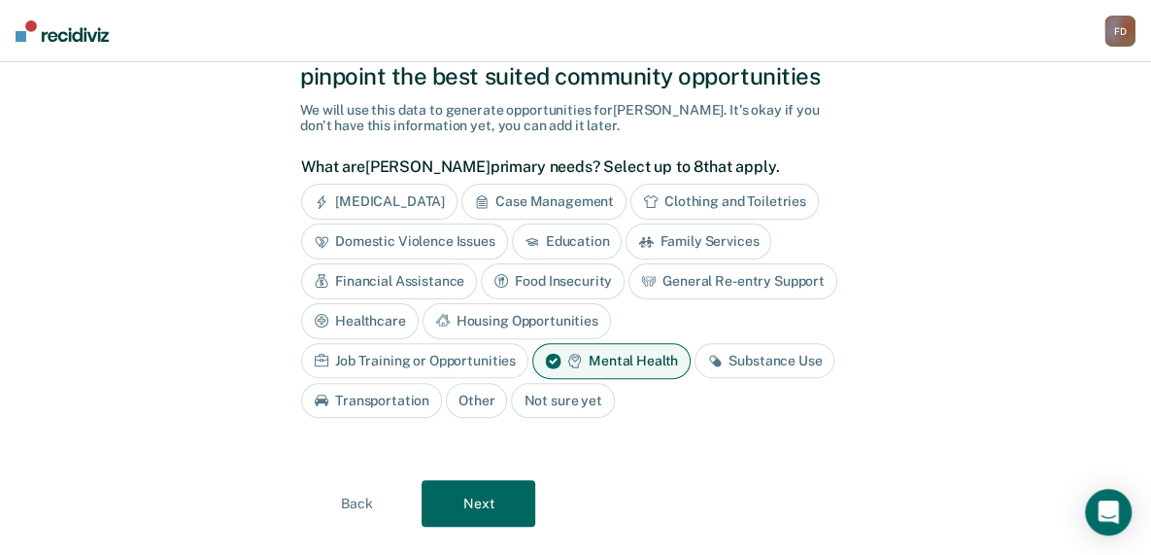
click at [491, 495] on button "Next" at bounding box center [479, 503] width 114 height 47
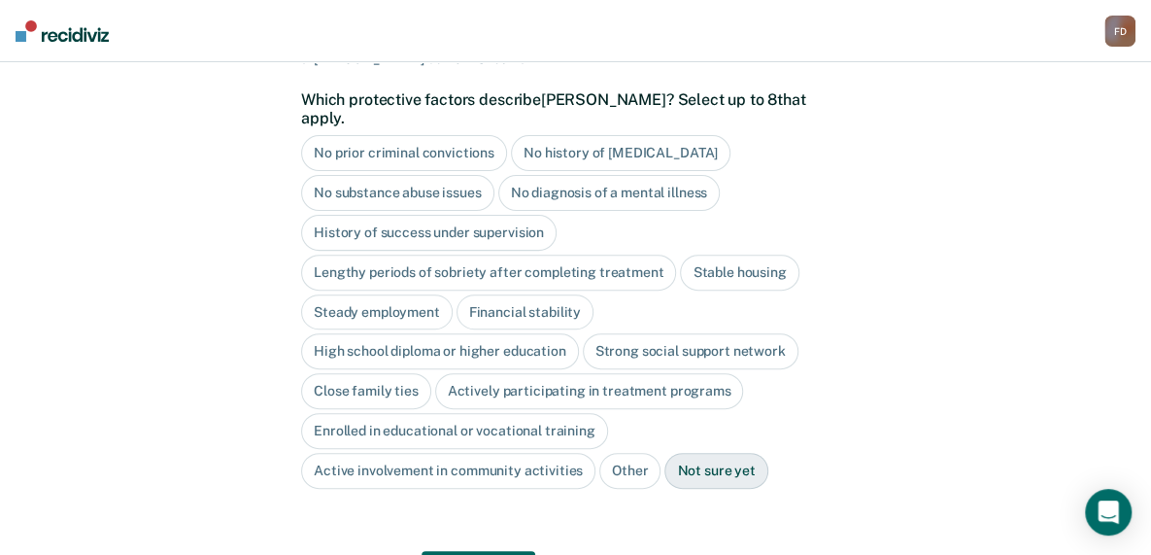
scroll to position [180, 0]
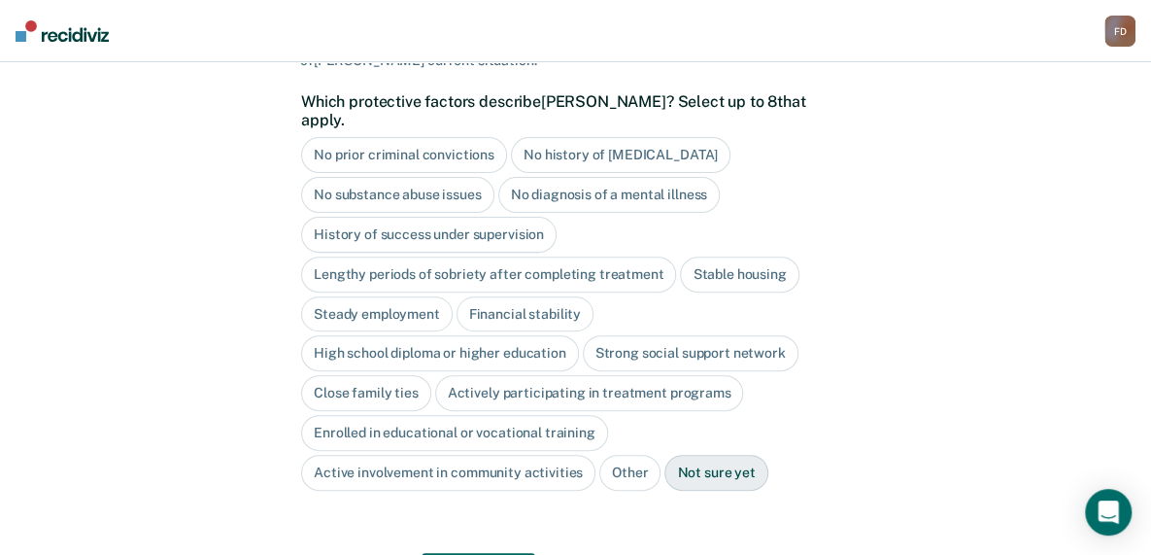
click at [660, 140] on div "No history of [MEDICAL_DATA]" at bounding box center [621, 155] width 220 height 36
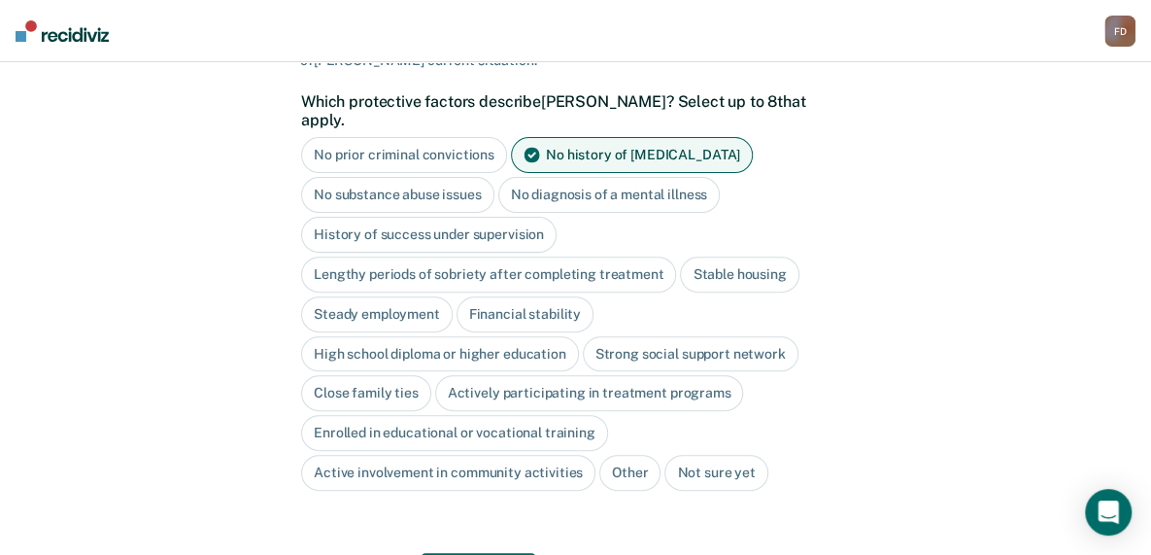
click at [457, 177] on div "No substance abuse issues" at bounding box center [397, 195] width 193 height 36
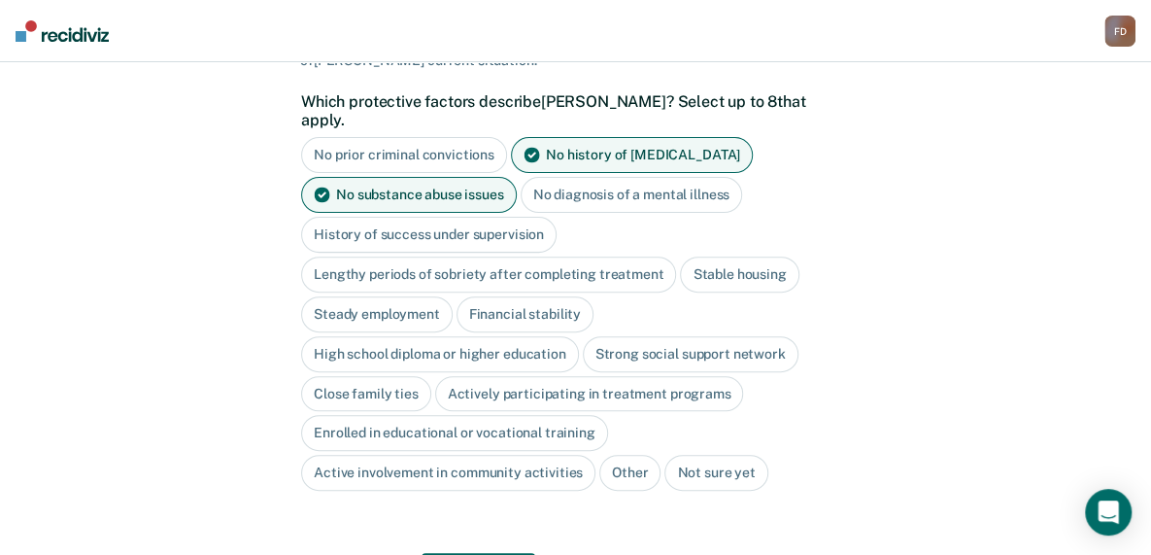
click at [730, 257] on div "Stable housing" at bounding box center [739, 274] width 118 height 36
click at [412, 296] on div "Steady employment" at bounding box center [377, 314] width 152 height 36
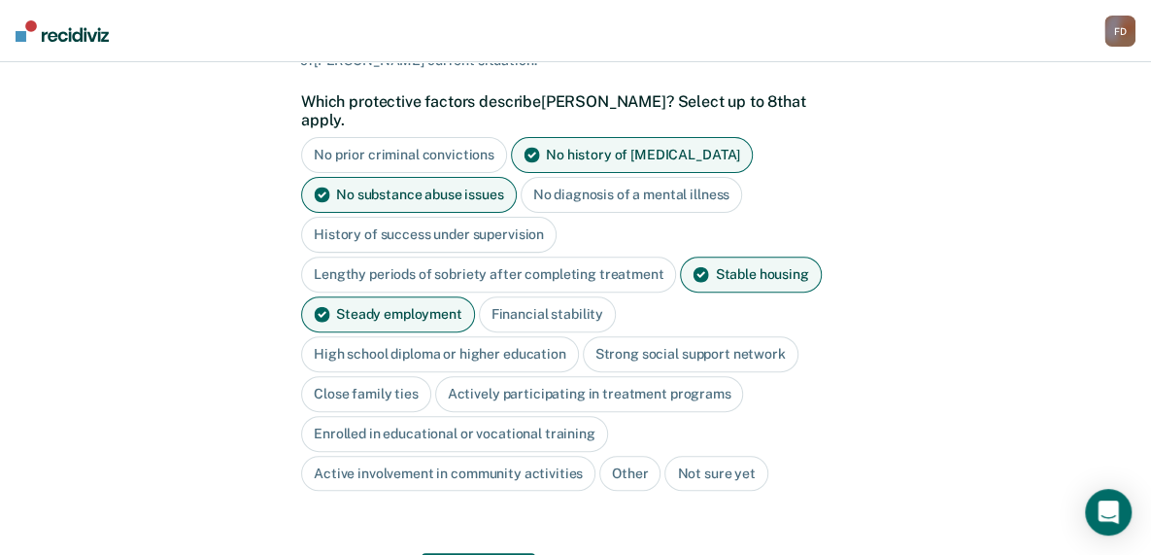
click at [544, 296] on div "Financial stability" at bounding box center [547, 314] width 137 height 36
click at [401, 376] on div "Close family ties" at bounding box center [366, 394] width 130 height 36
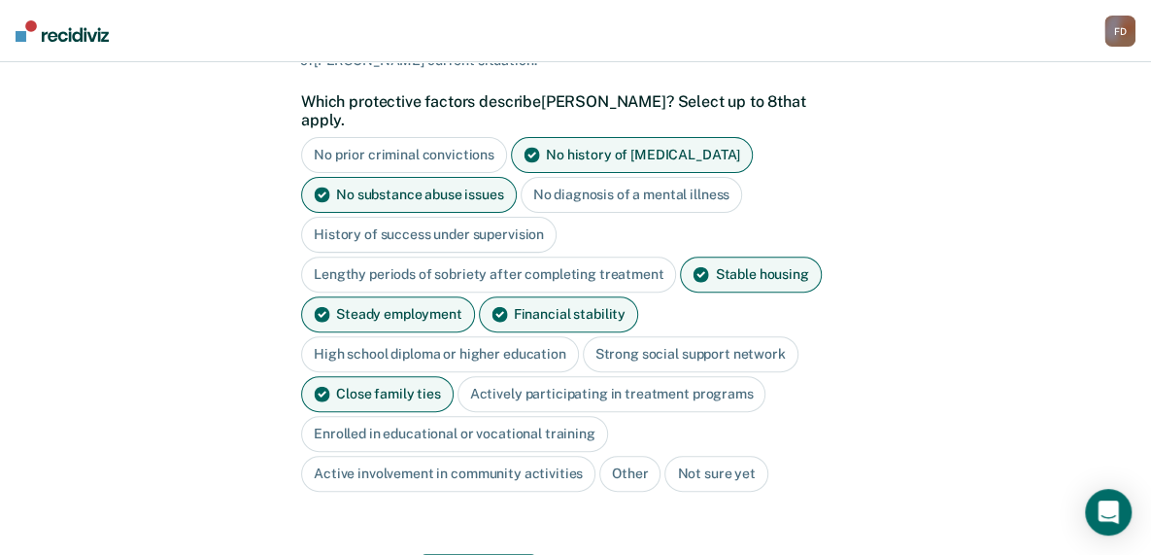
click at [431, 336] on div "High school diploma or higher education" at bounding box center [440, 354] width 278 height 36
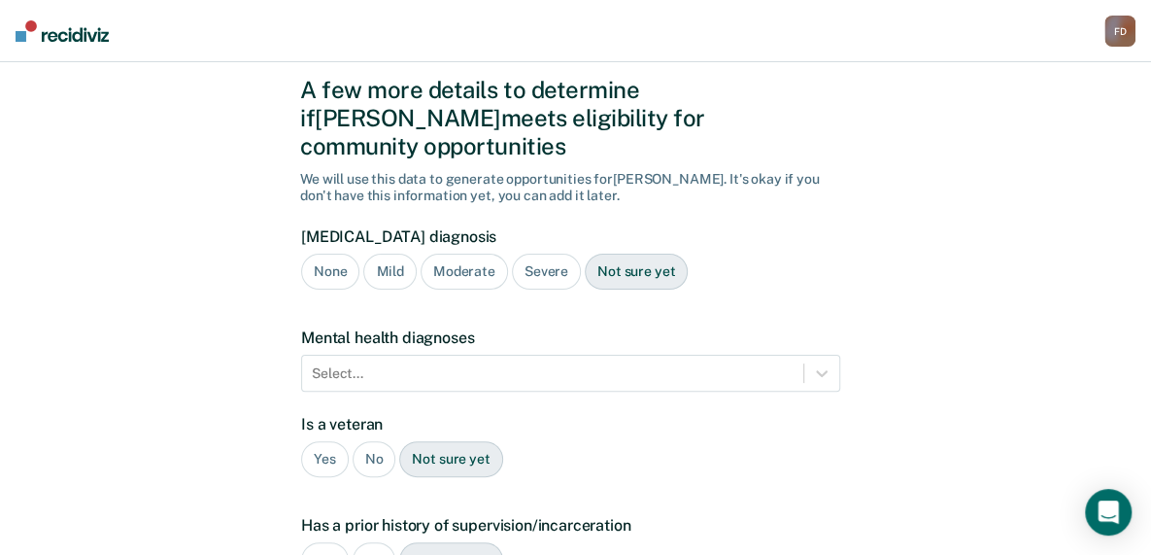
scroll to position [49, 0]
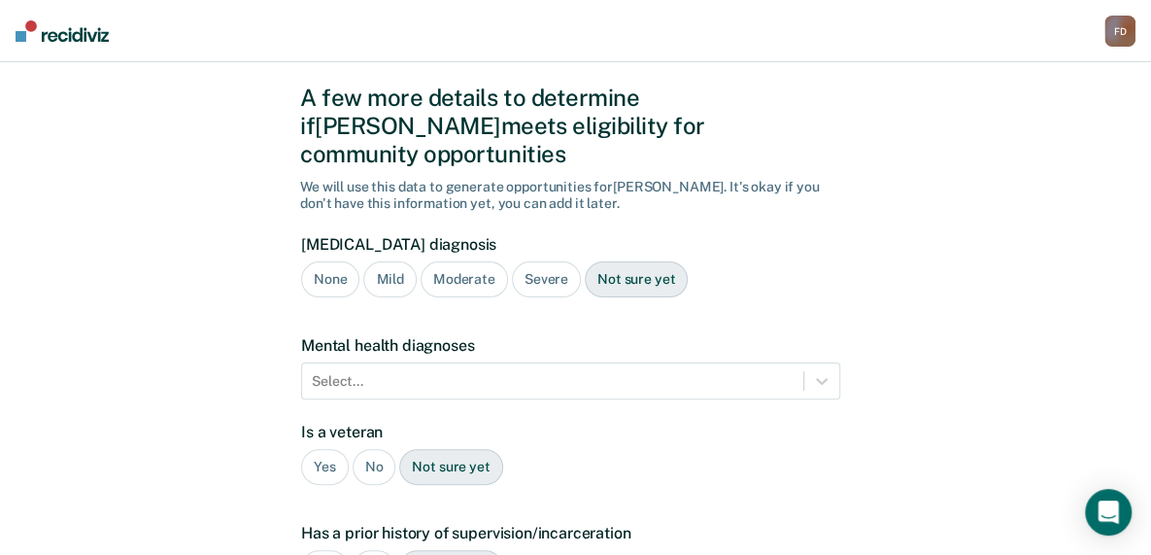
click at [328, 261] on div "None" at bounding box center [330, 279] width 58 height 36
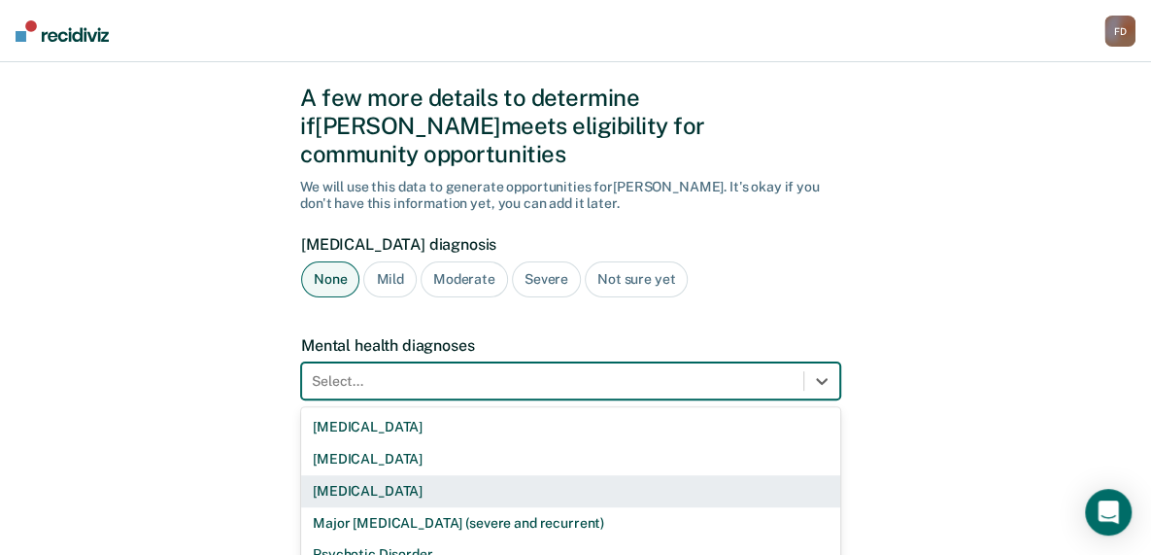
scroll to position [171, 0]
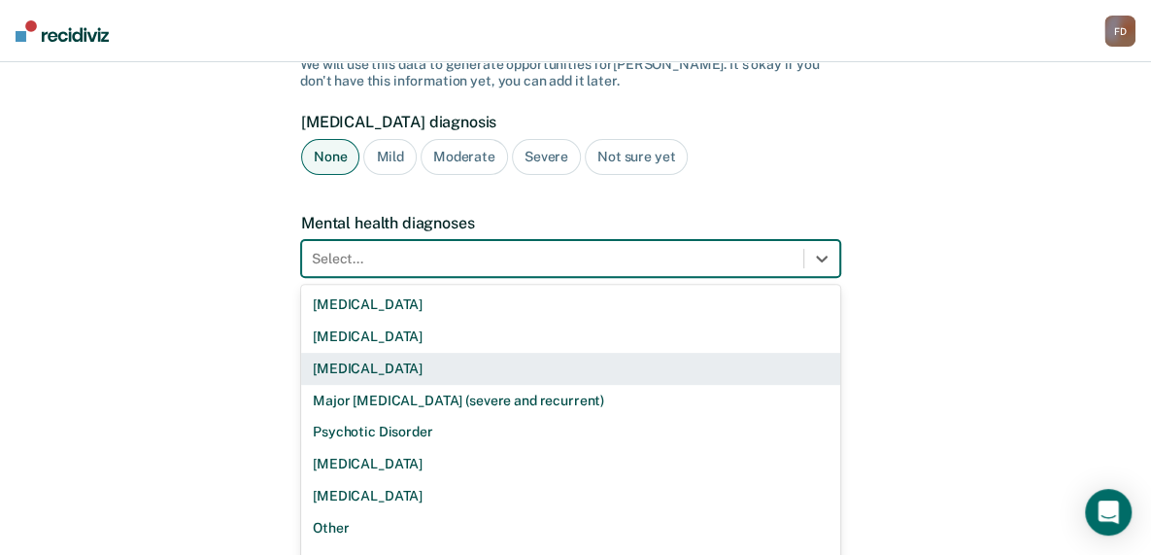
click at [385, 277] on div "9 results available. Use Up and Down to choose options, press Enter to select t…" at bounding box center [570, 258] width 539 height 37
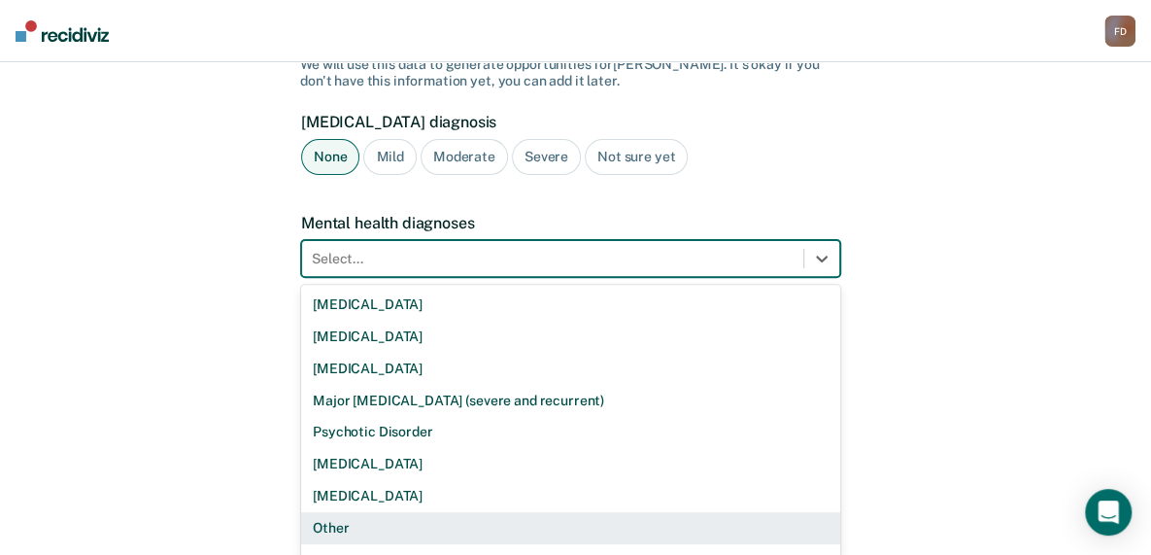
click at [342, 512] on div "Other" at bounding box center [570, 528] width 539 height 32
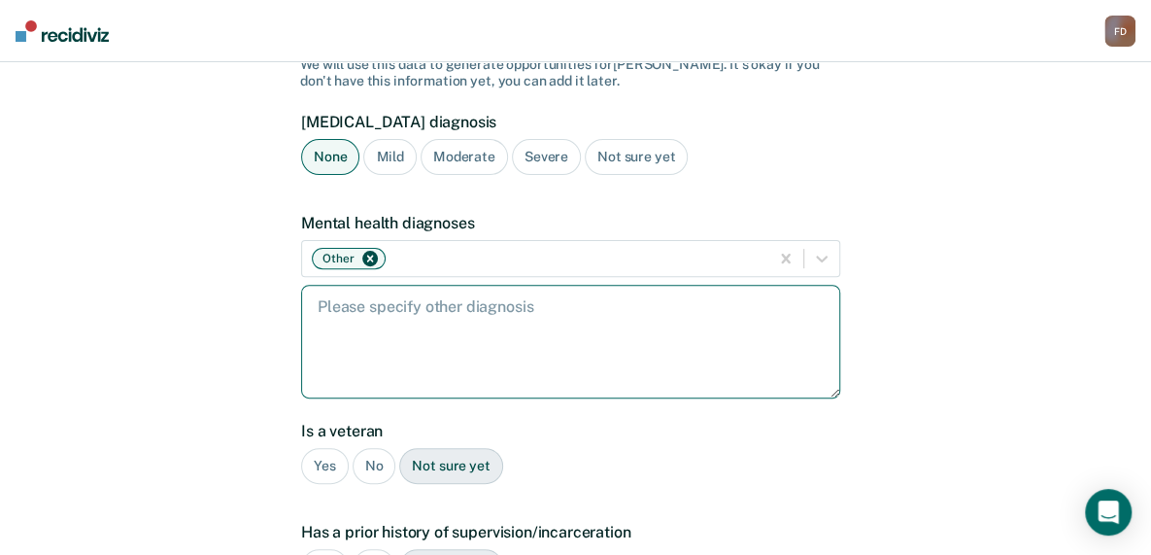
click at [359, 308] on textarea at bounding box center [570, 342] width 539 height 114
type textarea "anxiety, [MEDICAL_DATA]"
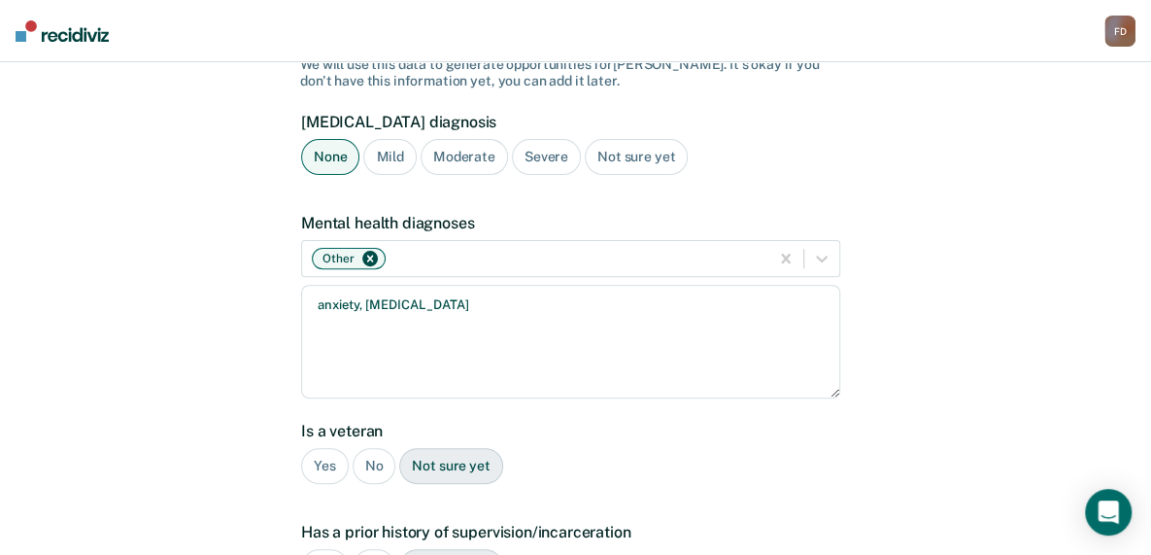
click at [373, 448] on div "No" at bounding box center [375, 466] width 44 height 36
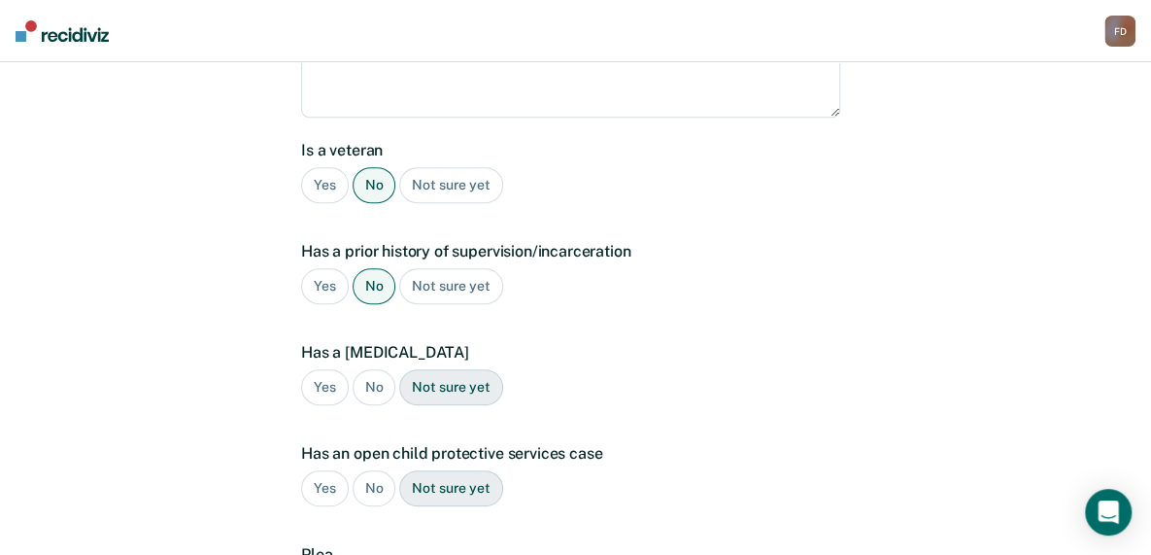
scroll to position [453, 0]
click at [372, 368] on div "No" at bounding box center [375, 386] width 44 height 36
click at [377, 469] on div "No" at bounding box center [375, 487] width 44 height 36
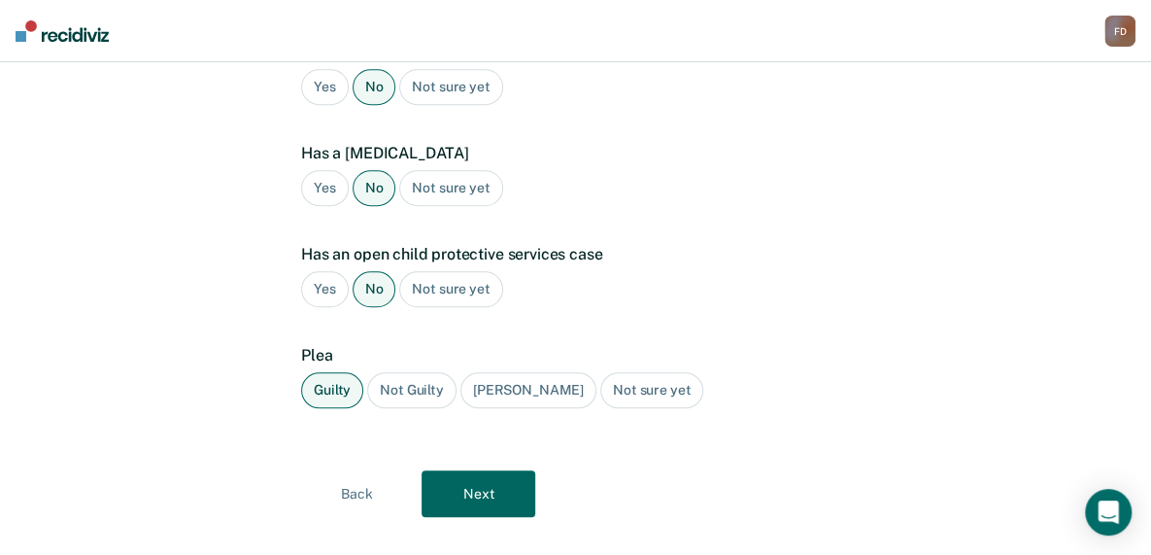
click at [476, 470] on button "Next" at bounding box center [479, 493] width 114 height 47
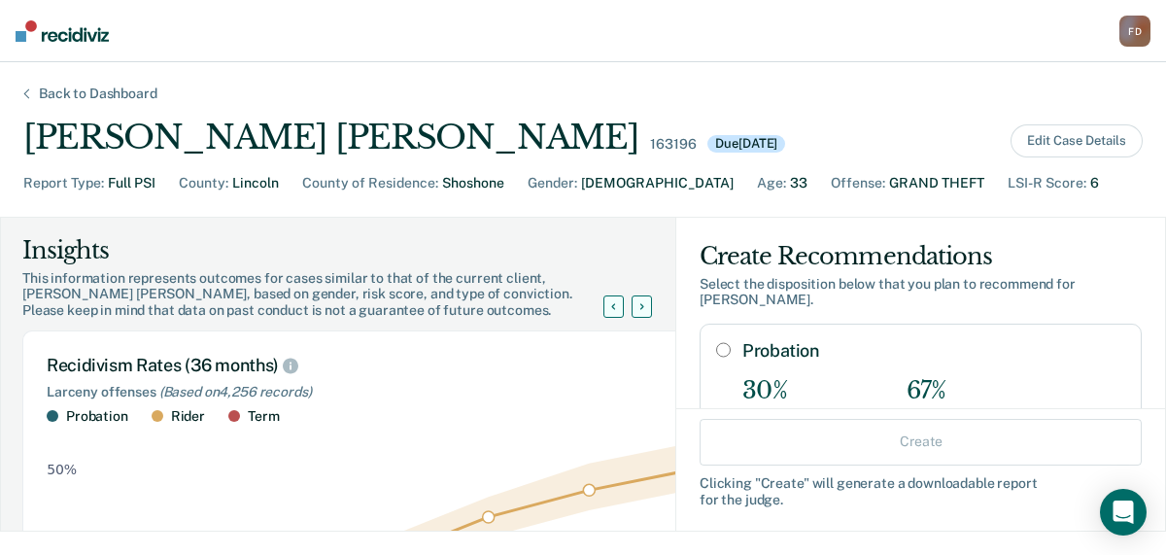
click at [716, 342] on input "Probation" at bounding box center [723, 350] width 15 height 16
radio input "true"
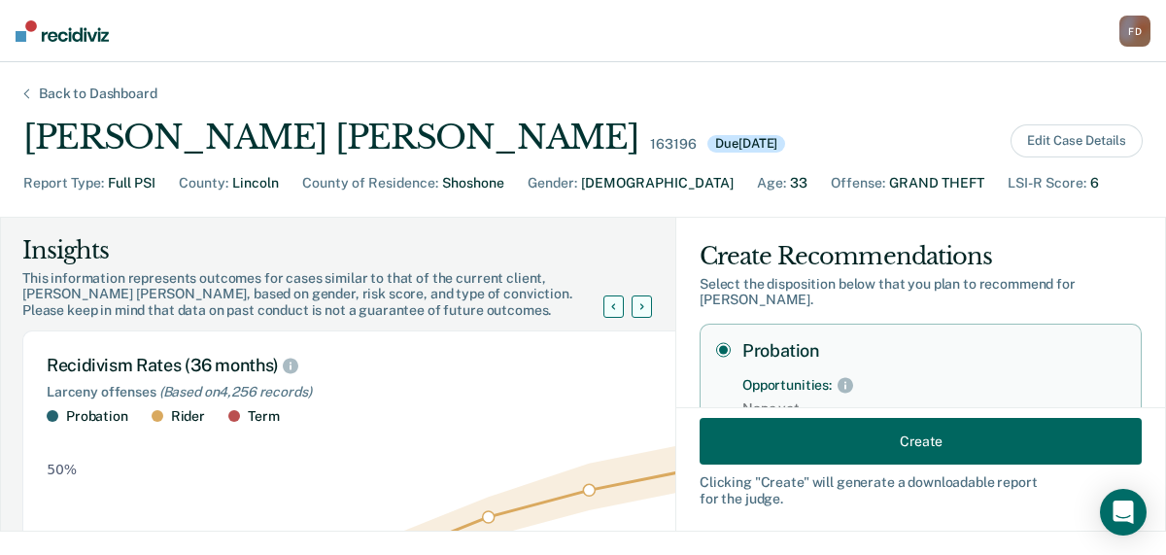
click at [859, 432] on button "Create" at bounding box center [920, 441] width 442 height 47
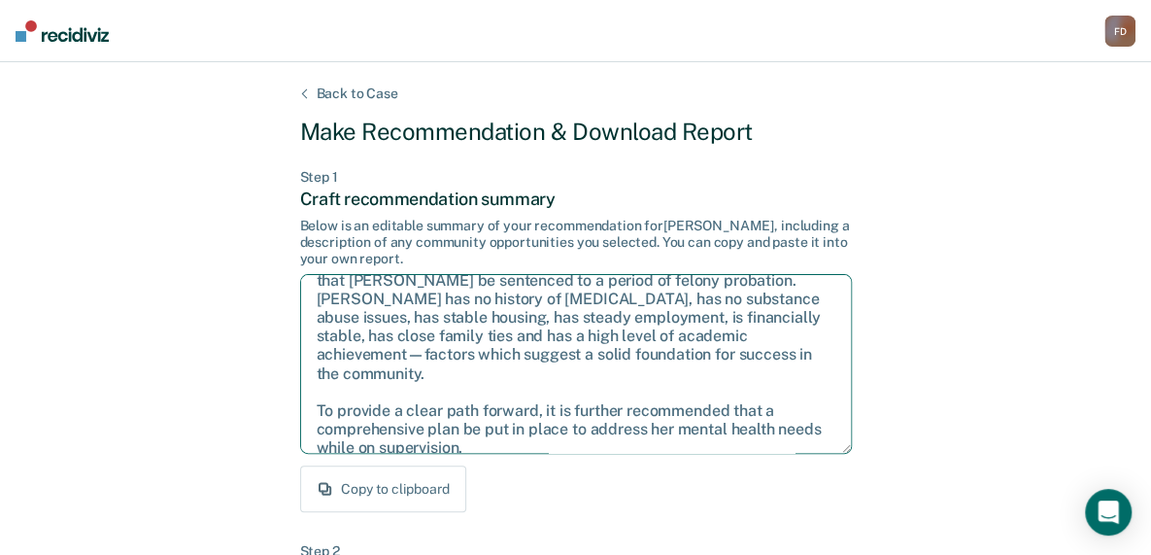
scroll to position [105, 0]
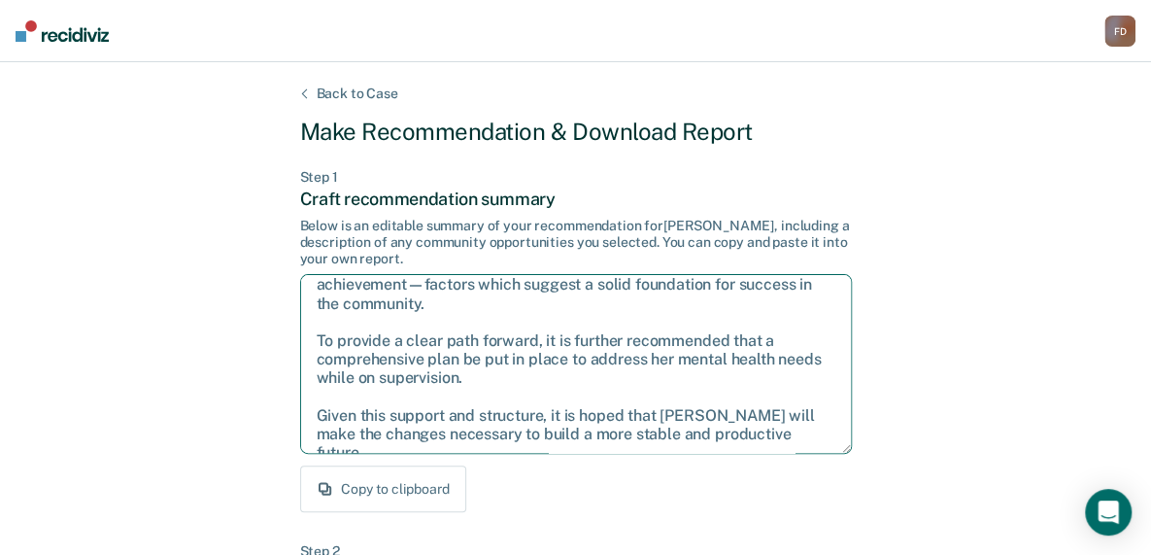
drag, startPoint x: 317, startPoint y: 292, endPoint x: 835, endPoint y: 463, distance: 546.1
click at [835, 463] on div "Step 1 Craft recommendation summary Below is an editable summary of your recomm…" at bounding box center [576, 341] width 552 height 344
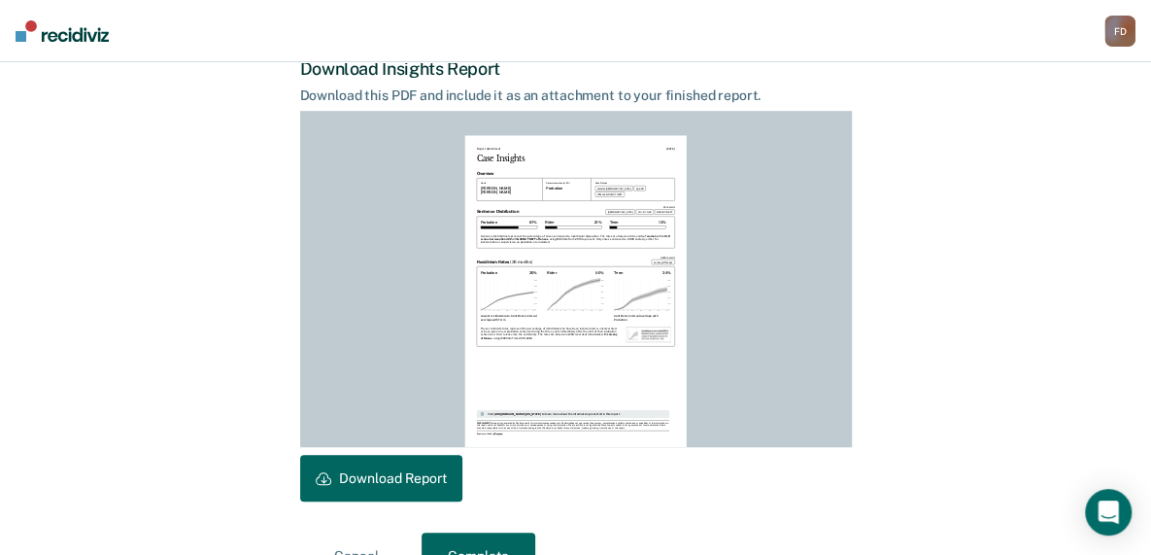
scroll to position [552, 0]
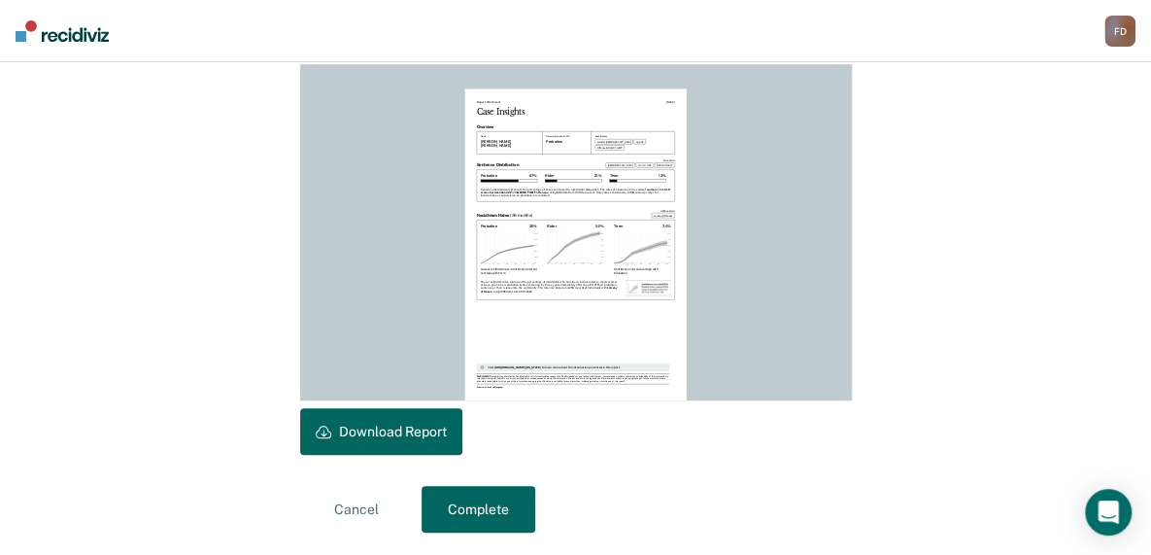
click at [361, 415] on button "Download Report" at bounding box center [381, 431] width 162 height 47
click at [488, 504] on button "Complete" at bounding box center [479, 509] width 114 height 47
